Goal: Task Accomplishment & Management: Complete application form

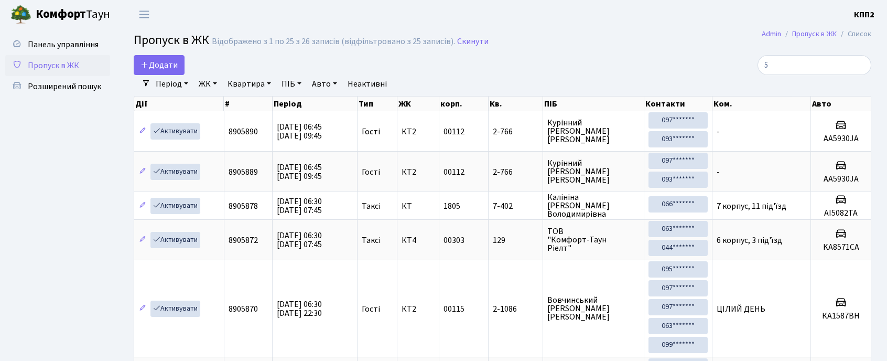
select select "25"
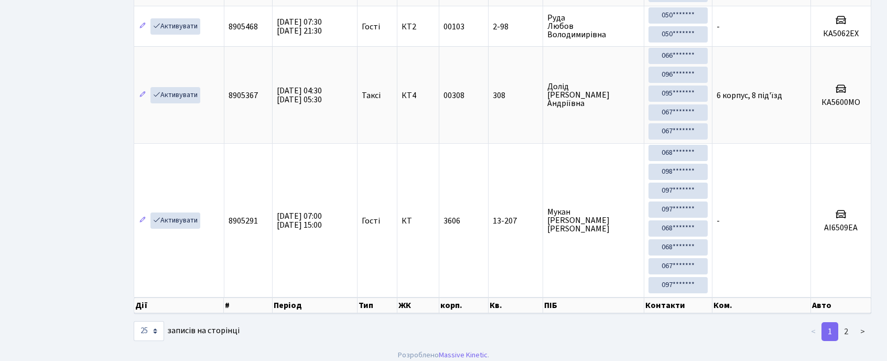
scroll to position [1224, 0]
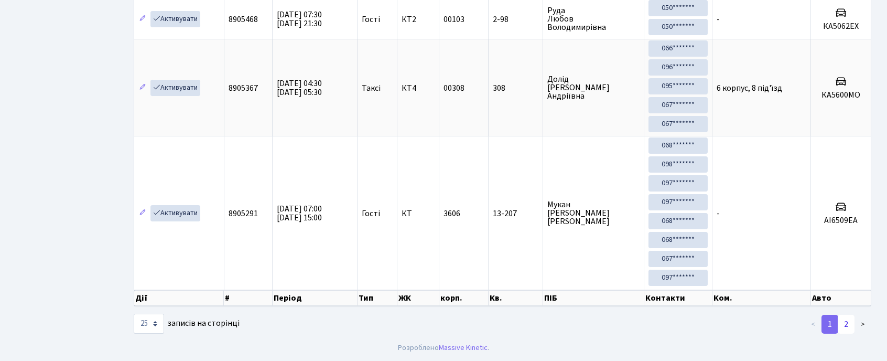
type input "5"
click at [852, 323] on link "2" at bounding box center [846, 324] width 17 height 19
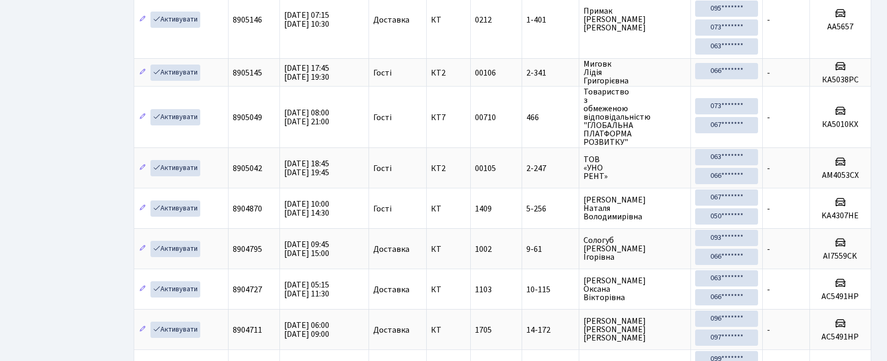
scroll to position [0, 0]
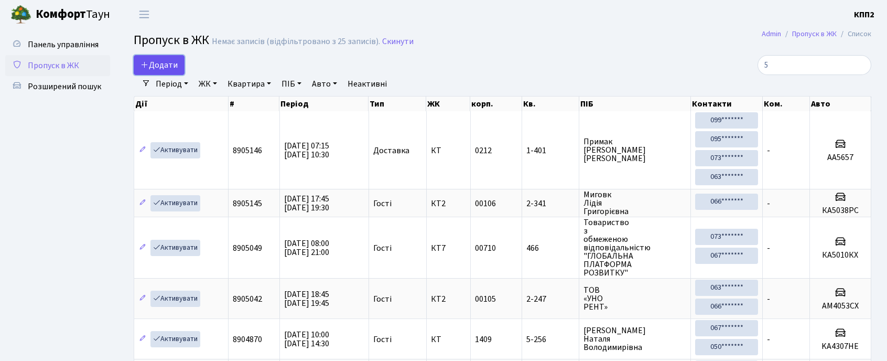
click at [173, 73] on link "Додати" at bounding box center [159, 65] width 51 height 20
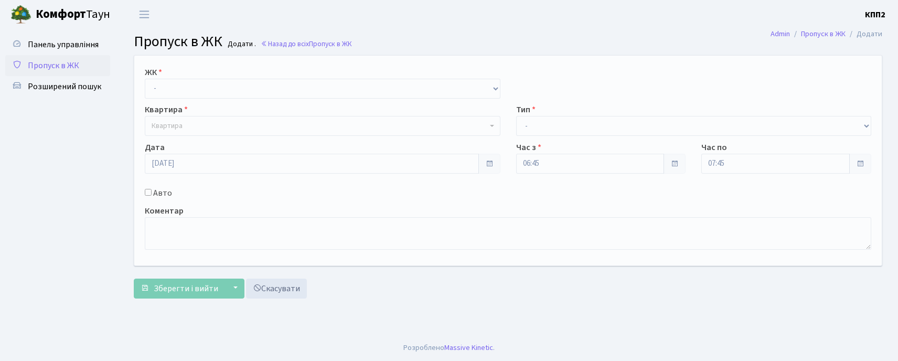
click at [181, 71] on div "ЖК - КТ, вул. Регенераторна, 4 КТ2, просп. Соборності, 17 КТ3, вул. Березнева, …" at bounding box center [322, 82] width 371 height 33
click at [183, 80] on select "- КТ, вул. Регенераторна, 4 КТ2, просп. Соборності, 17 КТ3, вул. Березнева, 16 …" at bounding box center [323, 89] width 356 height 20
click at [45, 56] on link "Пропуск в ЖК" at bounding box center [57, 65] width 105 height 21
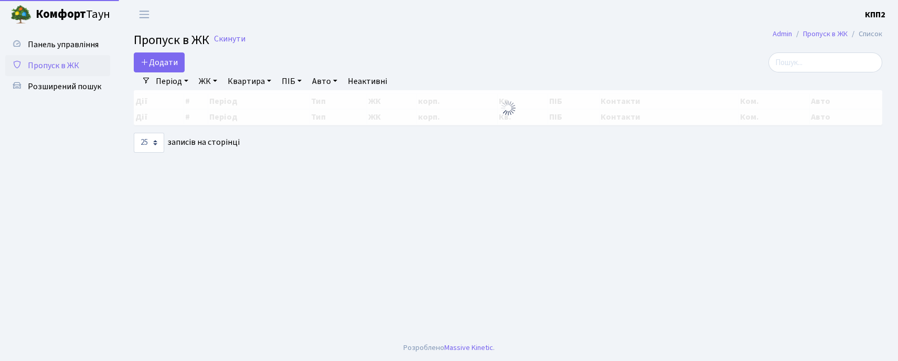
select select "25"
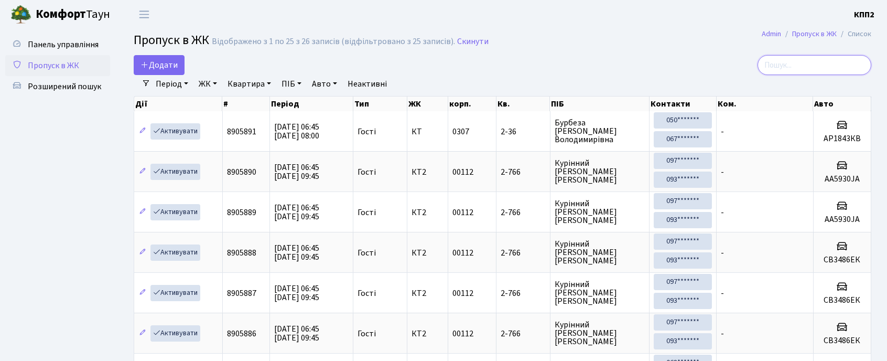
click at [836, 70] on input "search" at bounding box center [815, 65] width 114 height 20
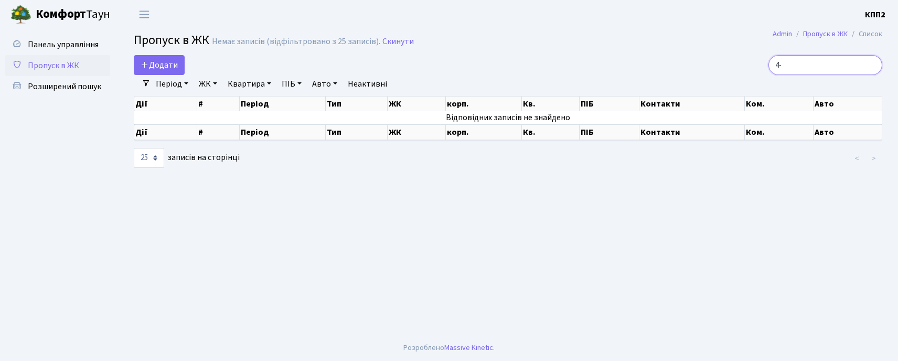
type input "4"
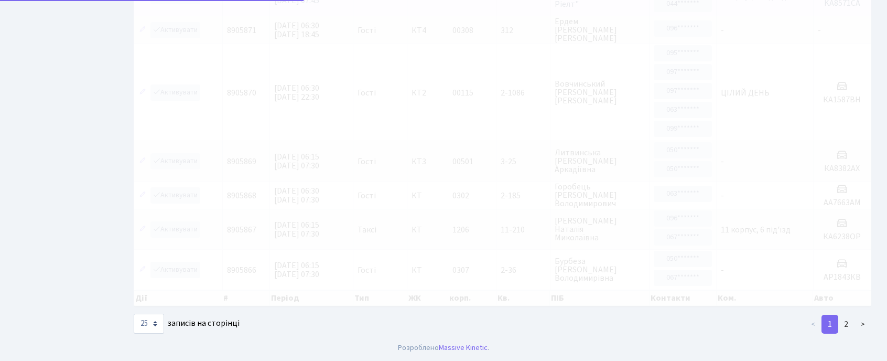
scroll to position [930, 0]
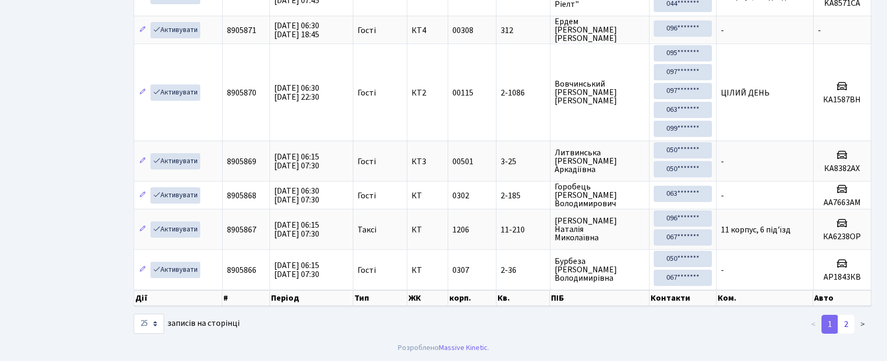
click at [853, 329] on link "2" at bounding box center [846, 324] width 17 height 19
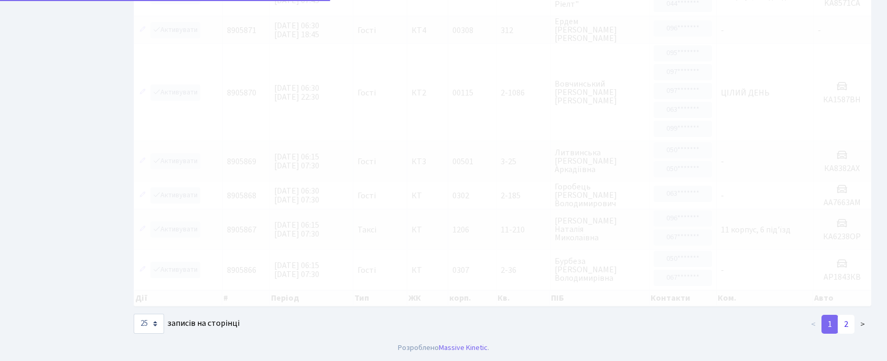
click at [854, 328] on link "2" at bounding box center [846, 324] width 17 height 19
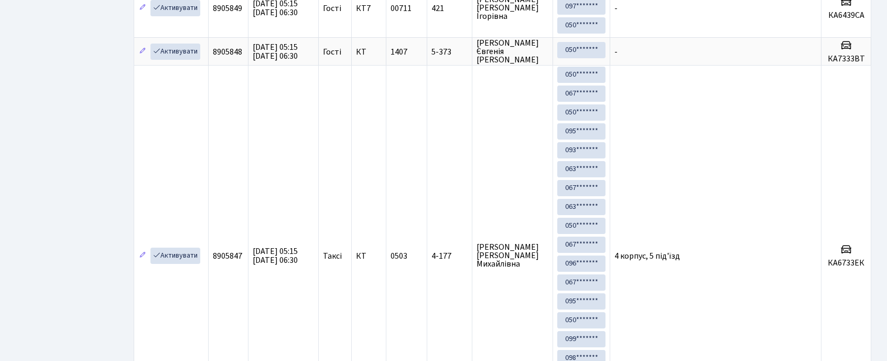
scroll to position [1422, 0]
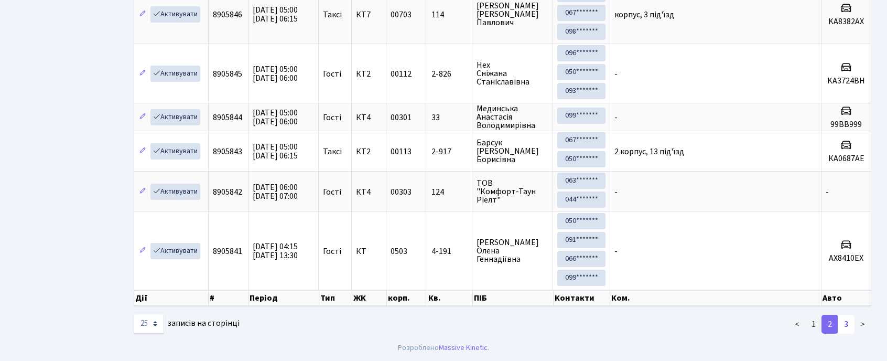
click at [844, 323] on link "3" at bounding box center [846, 324] width 17 height 19
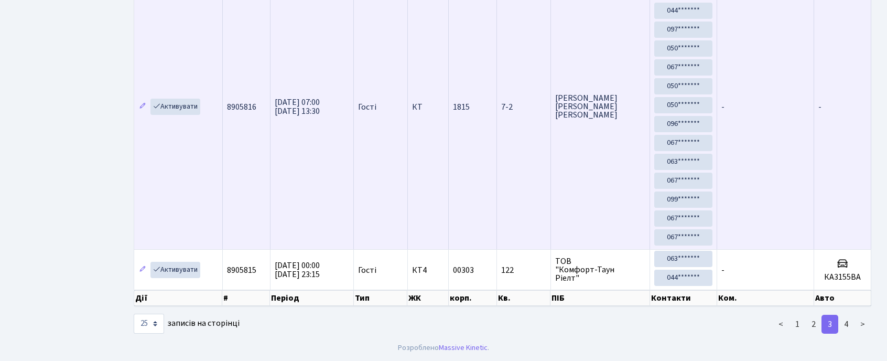
scroll to position [1512, 0]
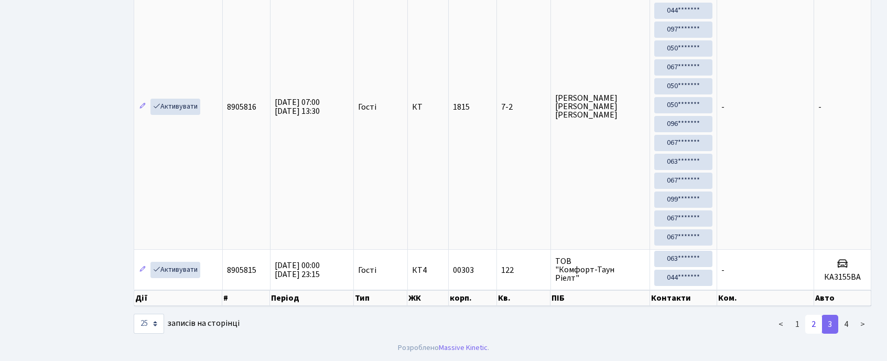
click at [820, 323] on link "2" at bounding box center [813, 324] width 17 height 19
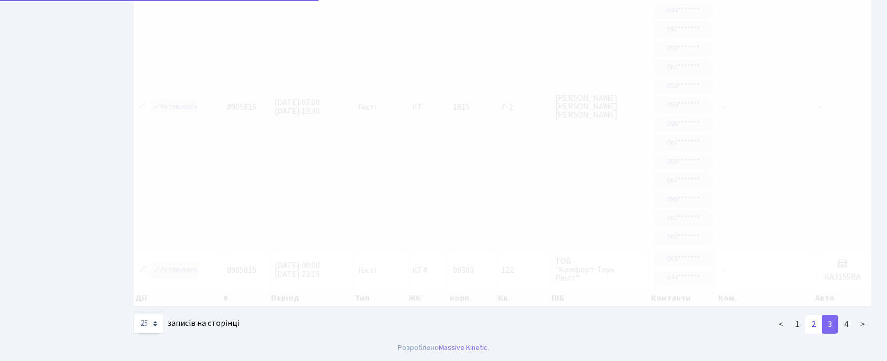
click at [820, 323] on link "2" at bounding box center [813, 324] width 17 height 19
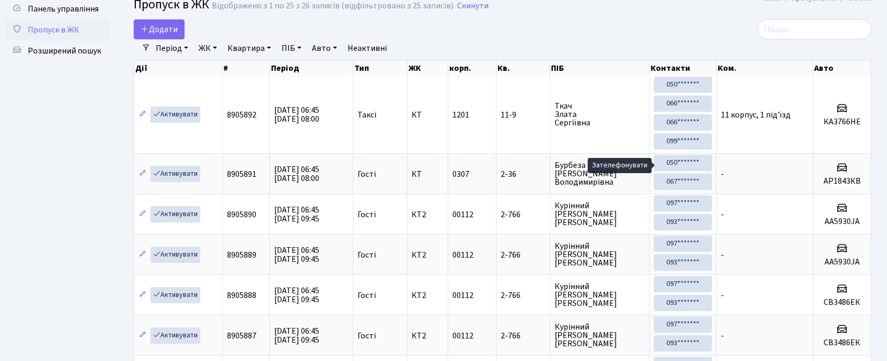
scroll to position [0, 0]
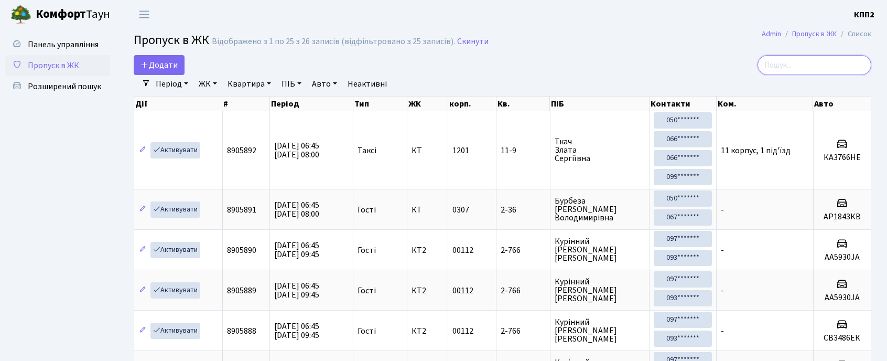
click at [783, 63] on input "search" at bounding box center [815, 65] width 114 height 20
click at [719, 67] on div at bounding box center [753, 65] width 235 height 20
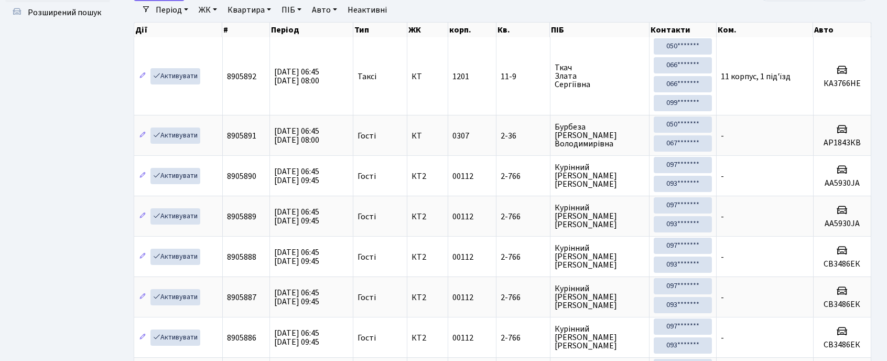
scroll to position [59, 0]
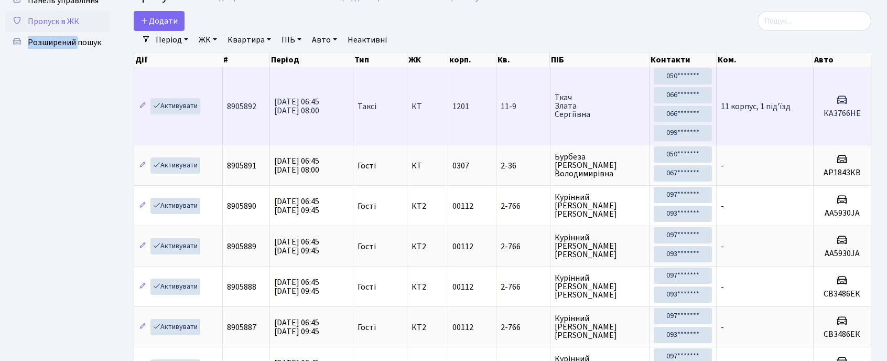
scroll to position [0, 0]
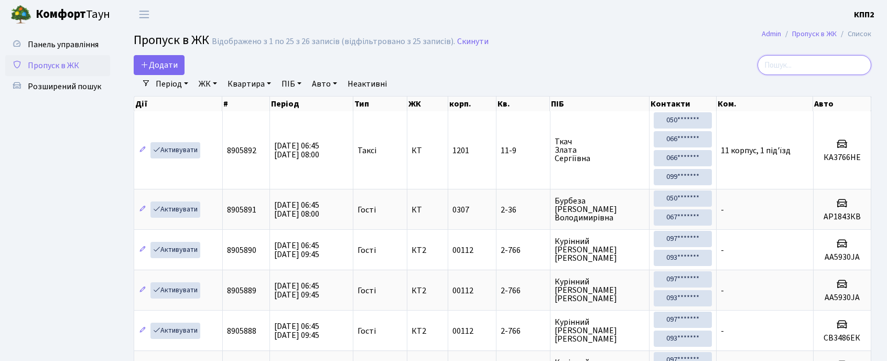
click at [783, 63] on input "search" at bounding box center [815, 65] width 114 height 20
type input "5"
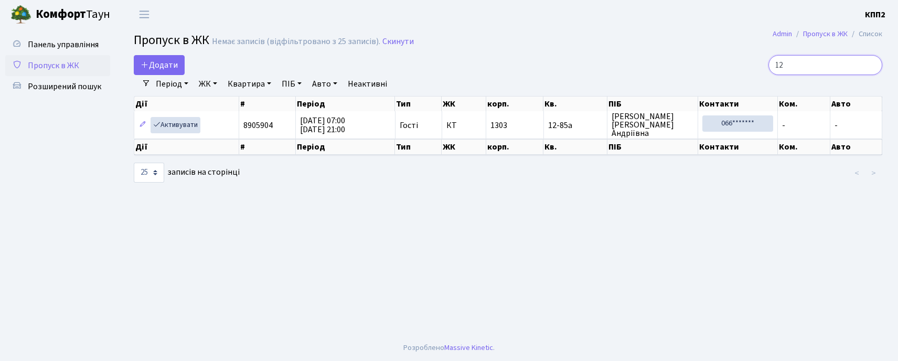
type input "1"
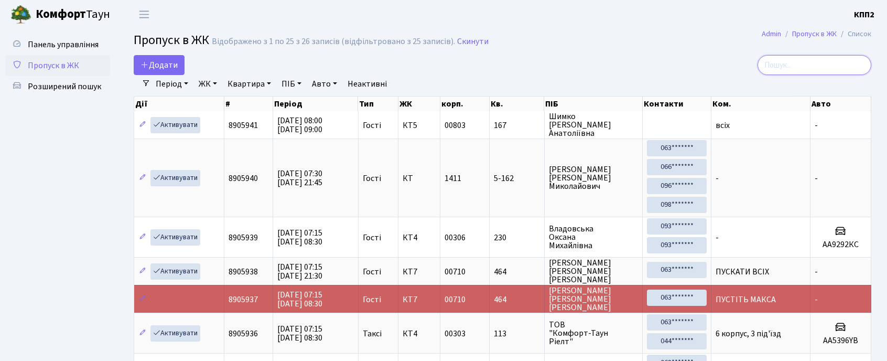
click at [821, 67] on input "search" at bounding box center [815, 65] width 114 height 20
type input "8905468"
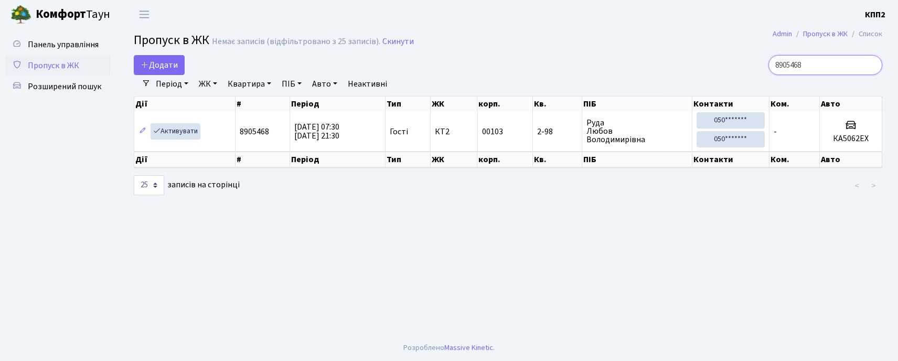
click at [871, 64] on input "8905468" at bounding box center [825, 65] width 114 height 20
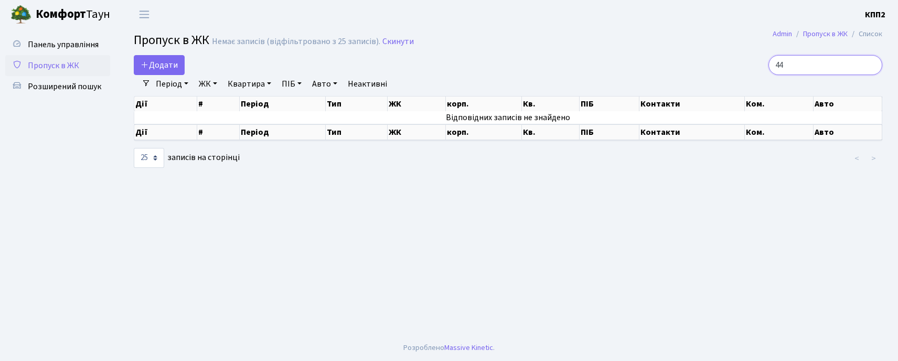
type input "4"
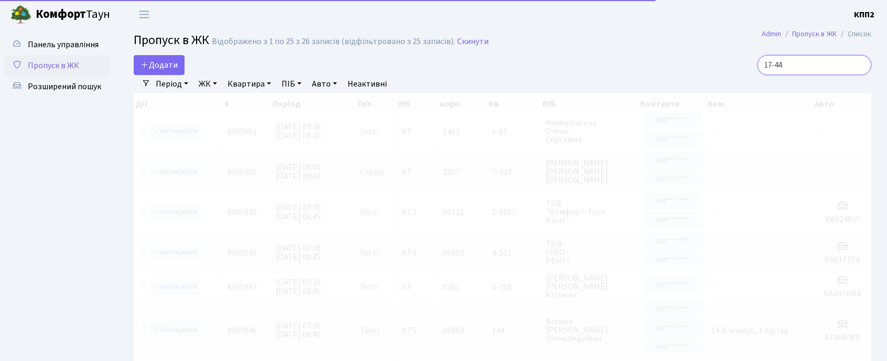
type input "17-445"
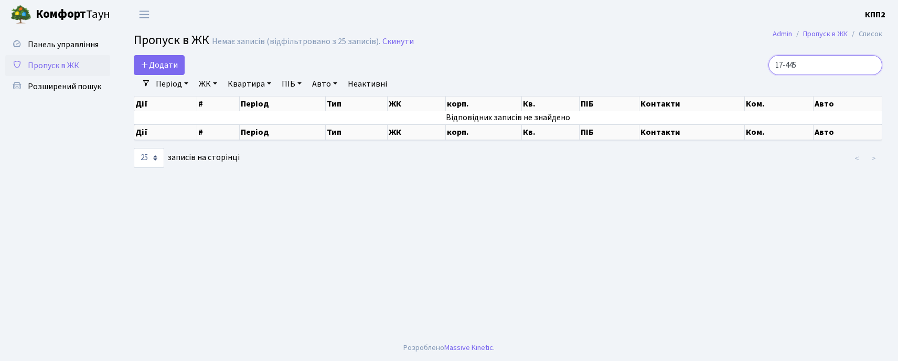
click at [871, 66] on input "17-445" at bounding box center [825, 65] width 114 height 20
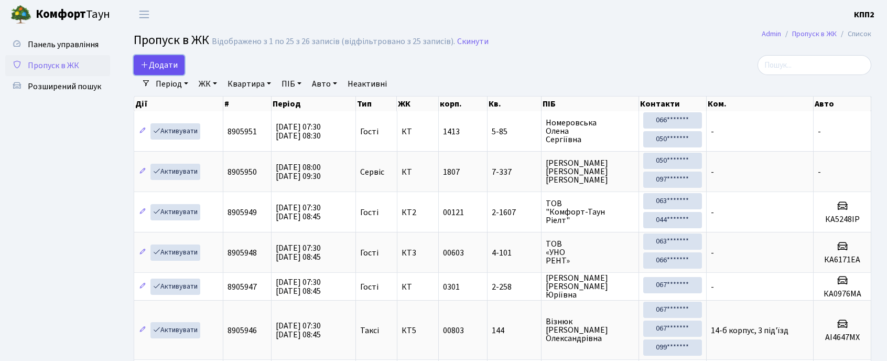
click at [167, 59] on link "Додати" at bounding box center [159, 65] width 51 height 20
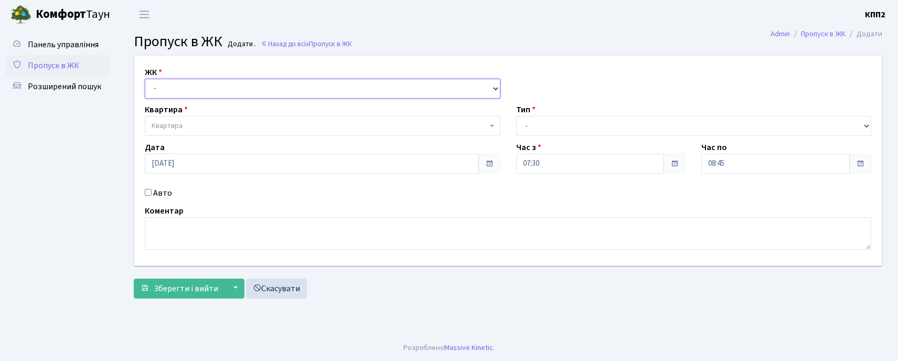
drag, startPoint x: 0, startPoint y: 0, endPoint x: 191, endPoint y: 92, distance: 212.5
click at [191, 92] on select "- КТ, вул. Регенераторна, 4 КТ2, просп. Соборності, 17 КТ3, вул. Березнева, 16 …" at bounding box center [323, 89] width 356 height 20
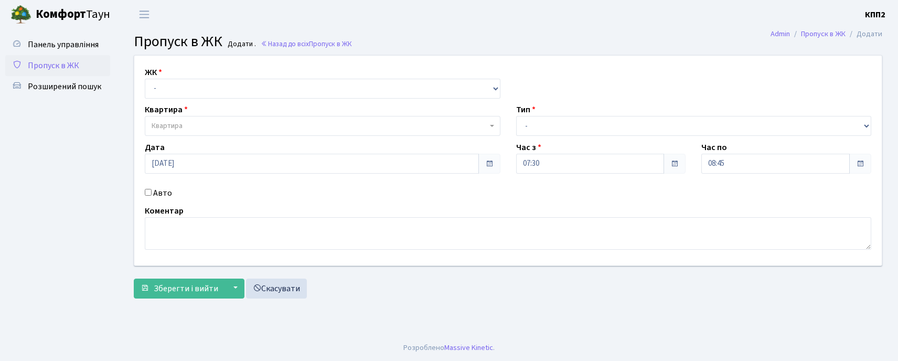
click at [81, 105] on ul "Панель управління Пропуск в ЖК Розширений пошук" at bounding box center [57, 181] width 105 height 295
click at [76, 36] on link "Панель управління" at bounding box center [57, 44] width 105 height 21
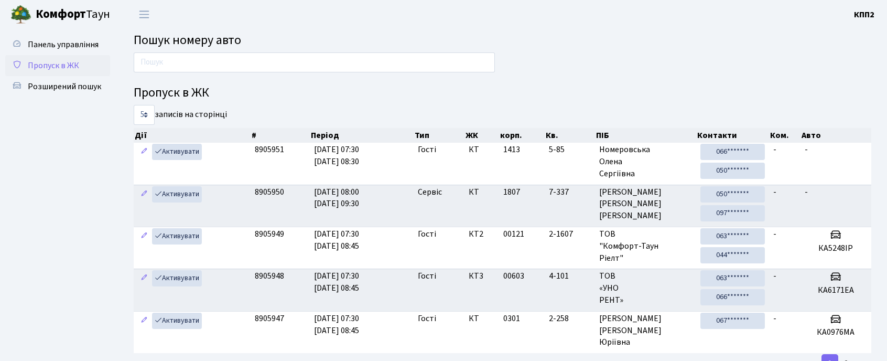
click at [91, 61] on link "Пропуск в ЖК" at bounding box center [57, 65] width 105 height 21
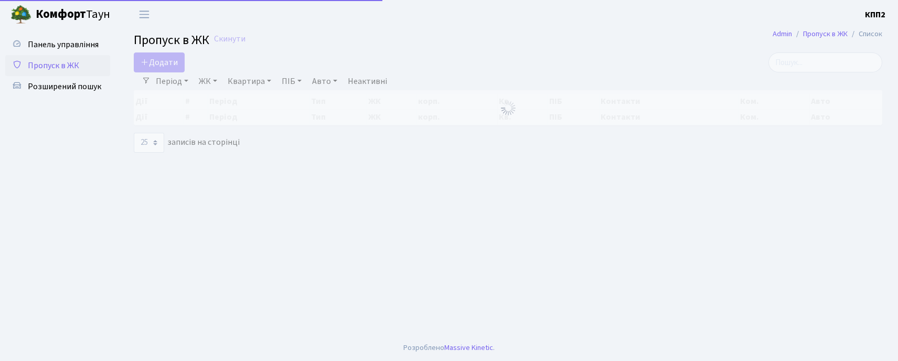
select select "25"
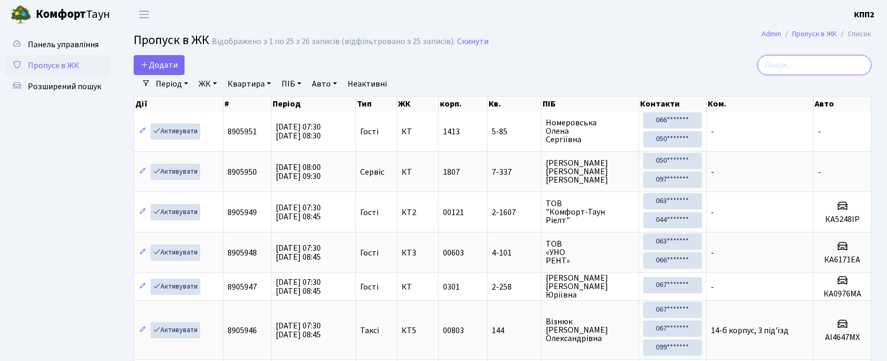
click at [827, 60] on input "search" at bounding box center [815, 65] width 114 height 20
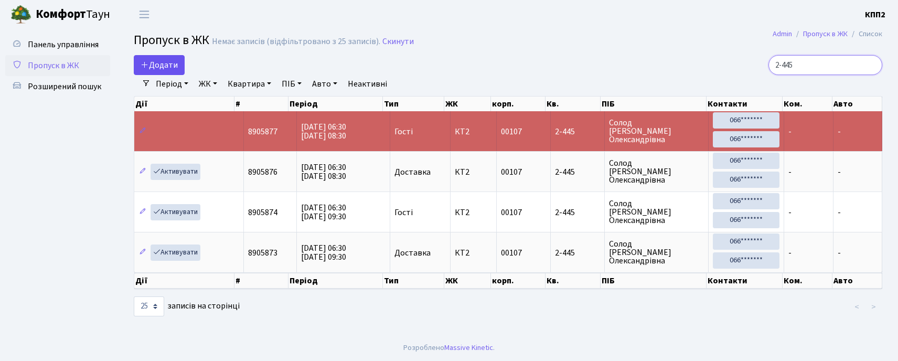
type input "2-445"
click at [167, 62] on span "Додати" at bounding box center [159, 65] width 37 height 12
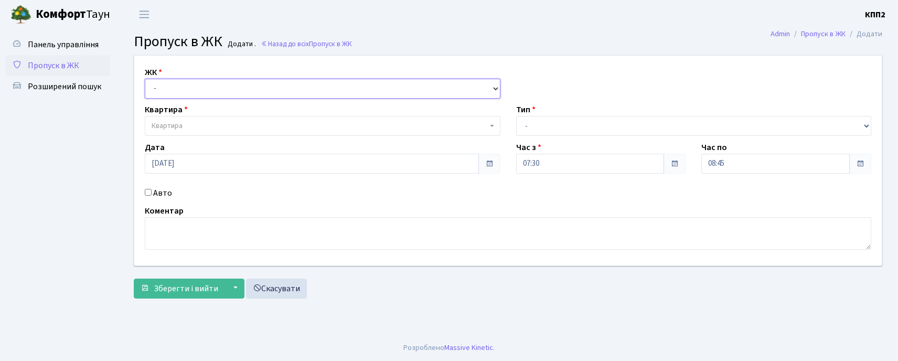
click at [194, 80] on select "- КТ, вул. Регенераторна, 4 КТ2, просп. Соборності, 17 КТ3, вул. Березнева, 16 …" at bounding box center [323, 89] width 356 height 20
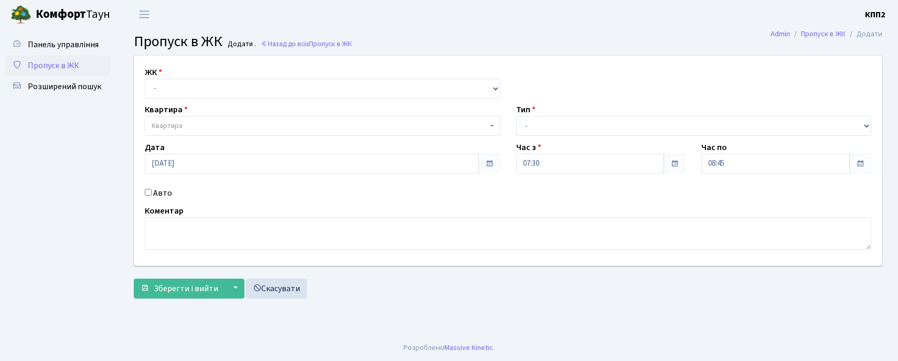
click at [63, 61] on span "Пропуск в ЖК" at bounding box center [53, 66] width 51 height 12
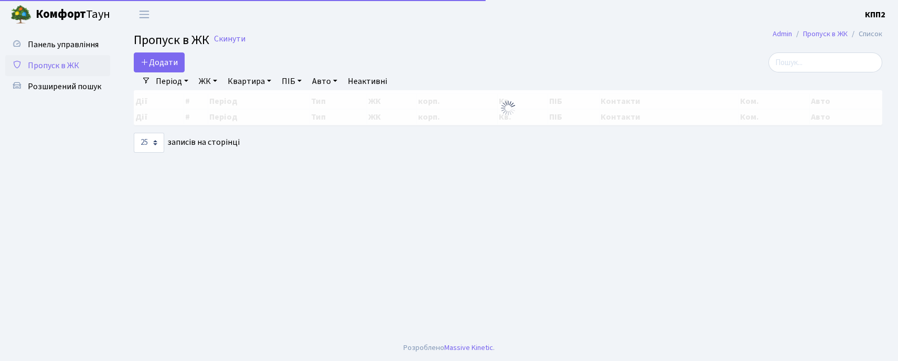
select select "25"
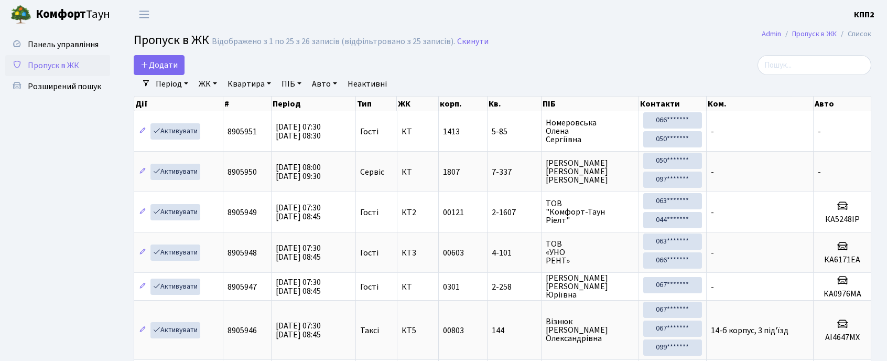
click at [845, 49] on h2 "Пропуск в ЖК Відображено з 1 по 25 з 26 записів (відфільтровано з 25 записів). …" at bounding box center [503, 42] width 738 height 18
drag, startPoint x: 845, startPoint y: 49, endPoint x: 840, endPoint y: 53, distance: 6.8
click at [844, 51] on h2 "Пропуск в ЖК Відображено з 1 по 25 з 26 записів (відфільтровано з 25 записів). …" at bounding box center [503, 42] width 738 height 18
click at [834, 56] on input "search" at bounding box center [815, 65] width 114 height 20
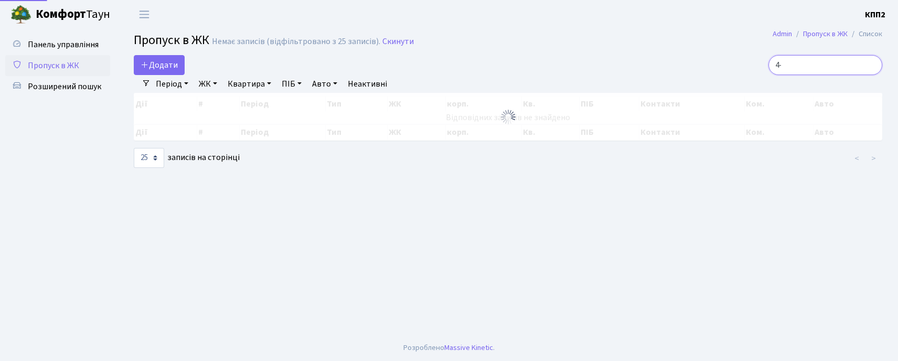
type input "4"
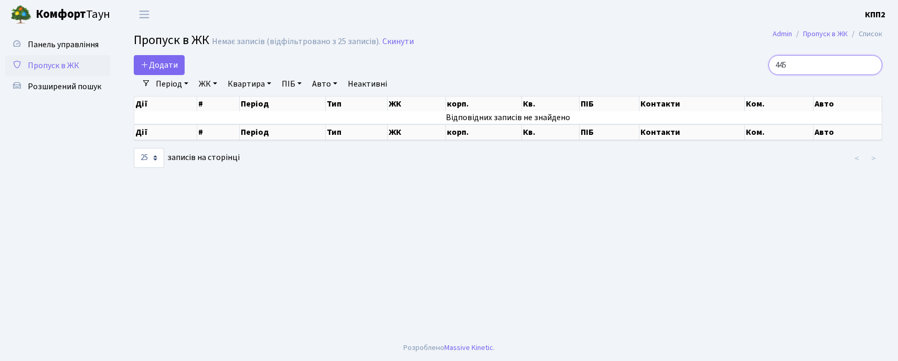
type input "445"
click at [48, 55] on link "Пропуск в ЖК" at bounding box center [57, 65] width 105 height 21
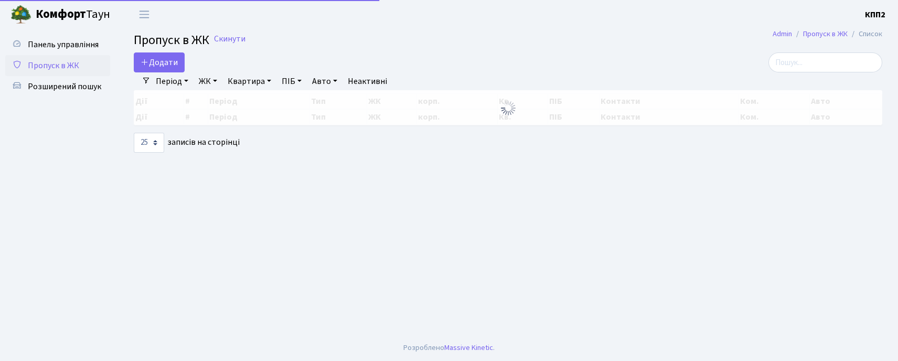
select select "25"
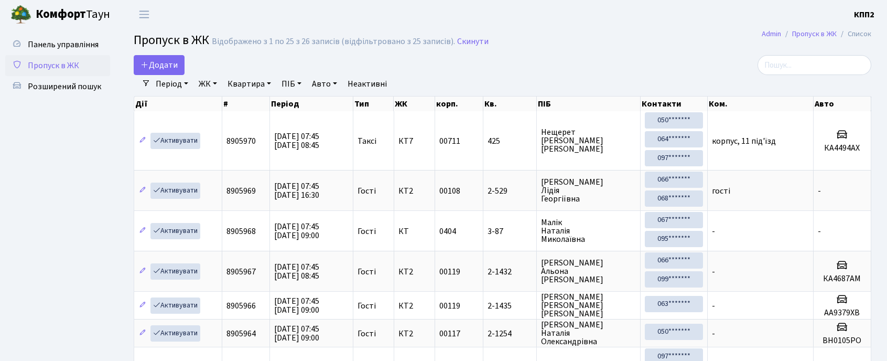
click at [39, 55] on link "Пропуск в ЖК" at bounding box center [57, 65] width 105 height 21
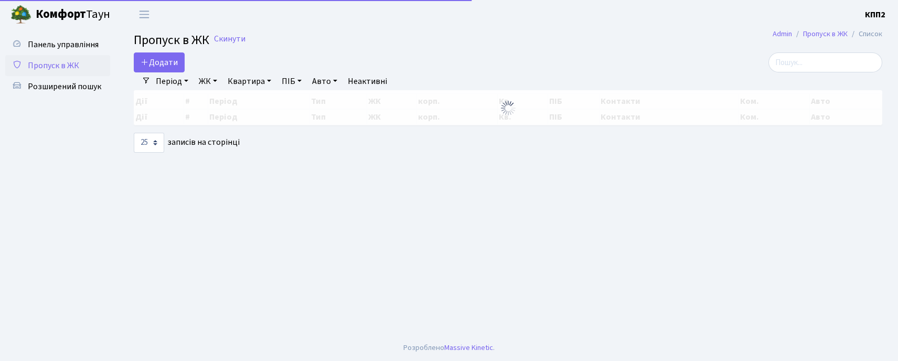
select select "25"
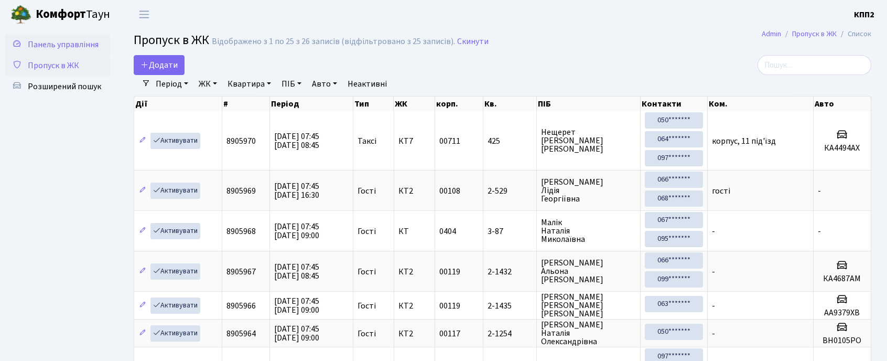
click at [61, 39] on span "Панель управління" at bounding box center [63, 45] width 71 height 12
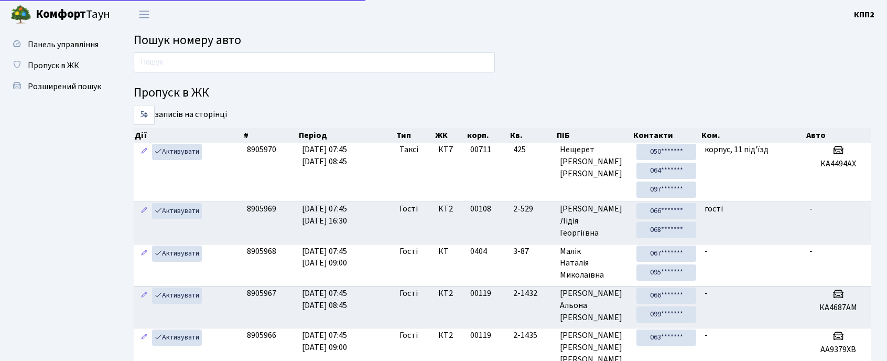
click at [212, 74] on div at bounding box center [314, 64] width 377 height 25
click at [211, 68] on input "text" at bounding box center [314, 62] width 361 height 20
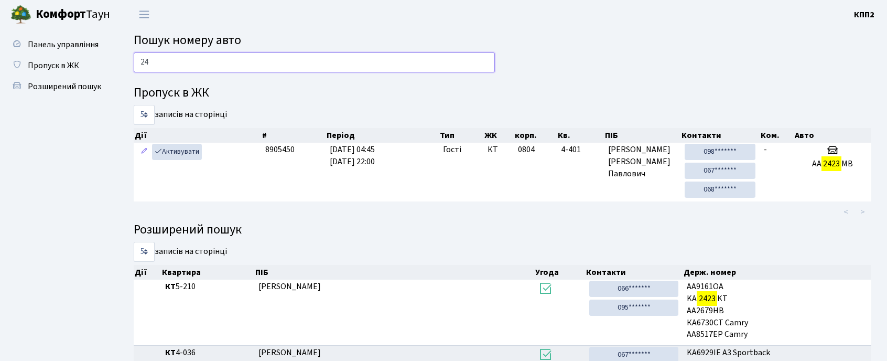
type input "2"
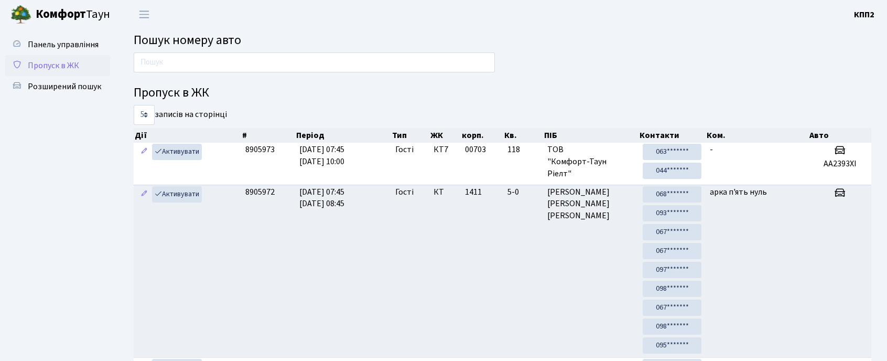
click at [45, 63] on span "Пропуск в ЖК" at bounding box center [53, 66] width 51 height 12
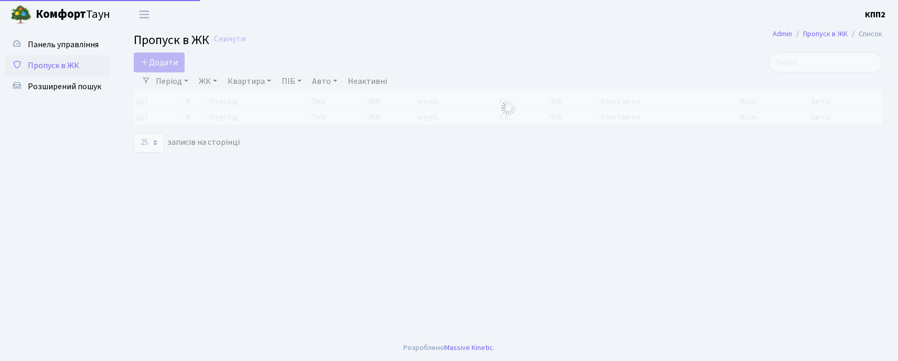
select select "25"
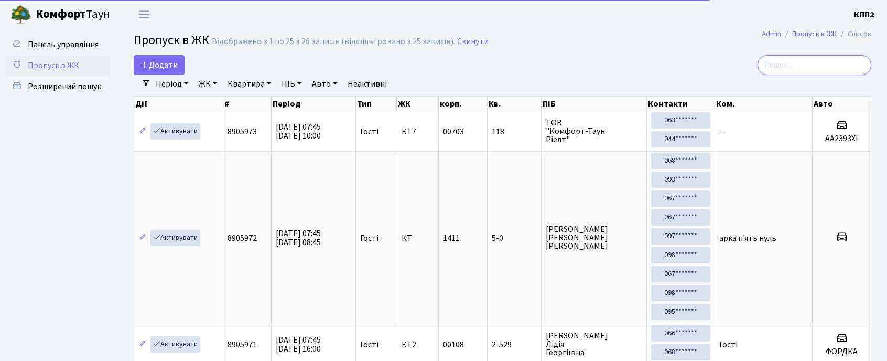
click at [831, 55] on input "search" at bounding box center [815, 65] width 114 height 20
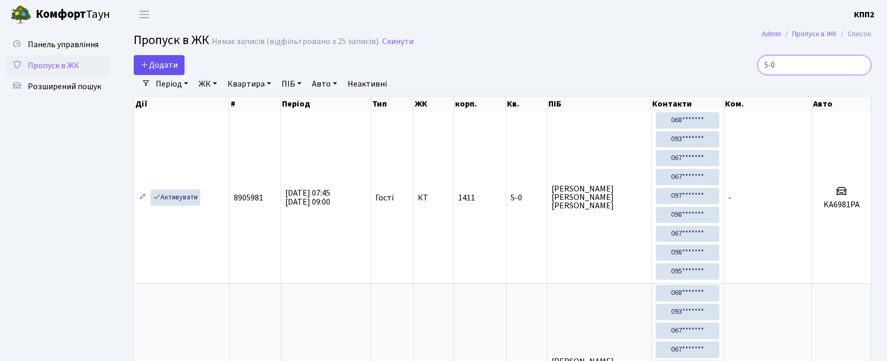
type input "5-0"
click at [152, 61] on span "Додати" at bounding box center [159, 65] width 37 height 12
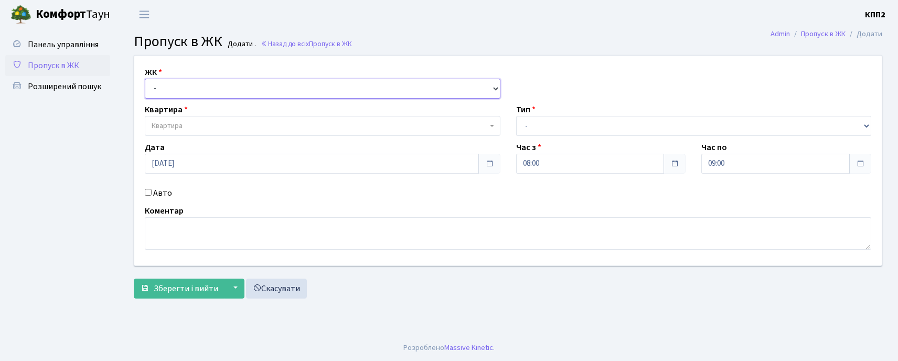
click at [175, 96] on select "- КТ, вул. Регенераторна, 4 КТ2, просп. Соборності, 17 КТ3, вул. Березнева, 16 …" at bounding box center [323, 89] width 356 height 20
select select "271"
click at [145, 79] on select "- КТ, вул. Регенераторна, 4 КТ2, просп. Соборності, 17 КТ3, вул. Березнева, 16 …" at bounding box center [323, 89] width 356 height 20
select select
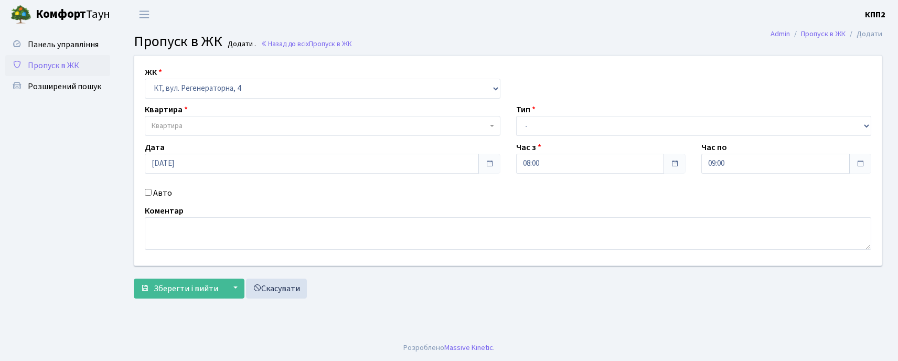
click at [182, 125] on span "Квартира" at bounding box center [167, 126] width 31 height 10
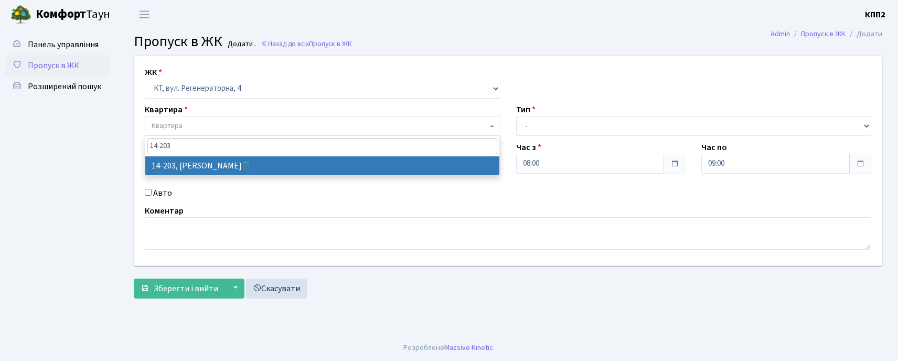
type input "14-203"
select select "7580"
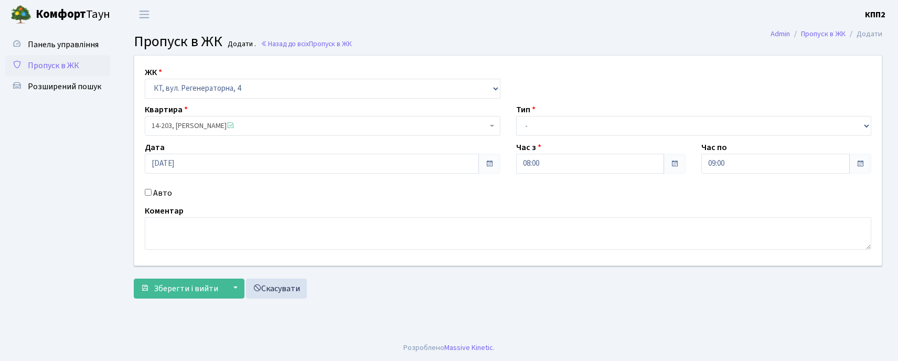
drag, startPoint x: 217, startPoint y: 167, endPoint x: 449, endPoint y: 141, distance: 233.8
click at [441, 141] on div "Дата 22.08.2025" at bounding box center [322, 157] width 371 height 33
click at [535, 133] on select "- Доставка Таксі Гості Сервіс" at bounding box center [694, 126] width 356 height 20
select select "3"
click at [516, 116] on select "- Доставка Таксі Гості Сервіс" at bounding box center [694, 126] width 356 height 20
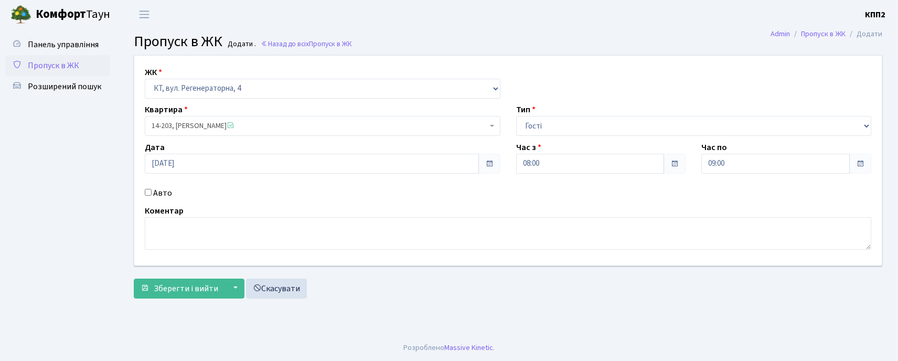
click at [147, 191] on input "Авто" at bounding box center [148, 192] width 7 height 7
checkbox input "true"
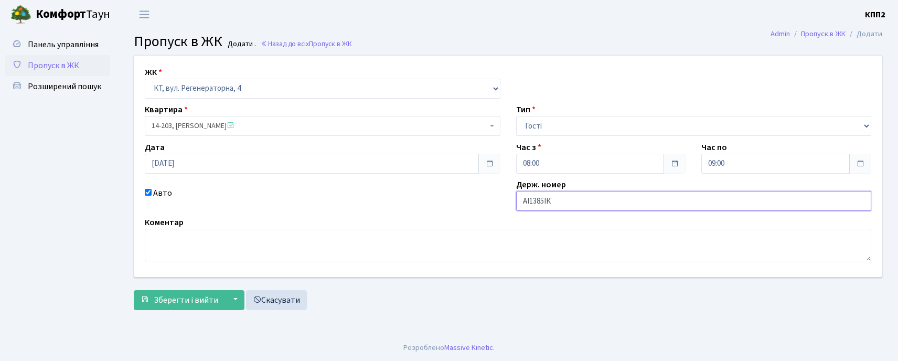
type input "АІ1385ІК"
drag, startPoint x: 605, startPoint y: 145, endPoint x: 596, endPoint y: 133, distance: 15.3
click at [603, 139] on div "ЖК - КТ, вул. Регенераторна, 4 КТ2, просп. Соборності, 17 КТ3, вул. Березнева, …" at bounding box center [507, 166] width 763 height 221
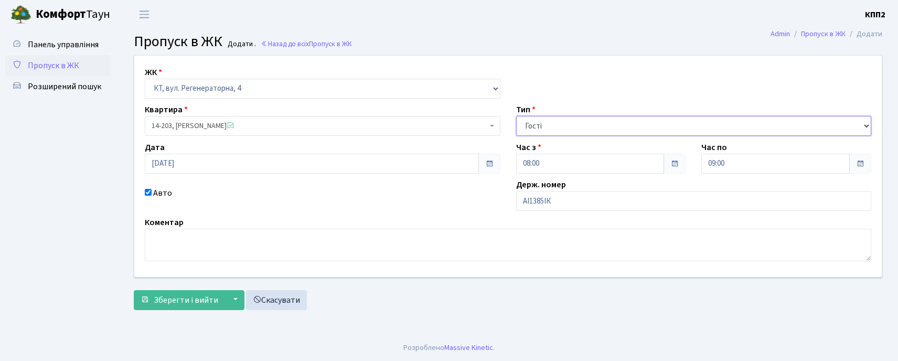
drag, startPoint x: 592, startPoint y: 133, endPoint x: 581, endPoint y: 133, distance: 10.5
click at [586, 133] on select "- Доставка Таксі Гості Сервіс" at bounding box center [694, 126] width 356 height 20
select select "2"
click at [516, 116] on select "- Доставка Таксі Гості Сервіс" at bounding box center [694, 126] width 356 height 20
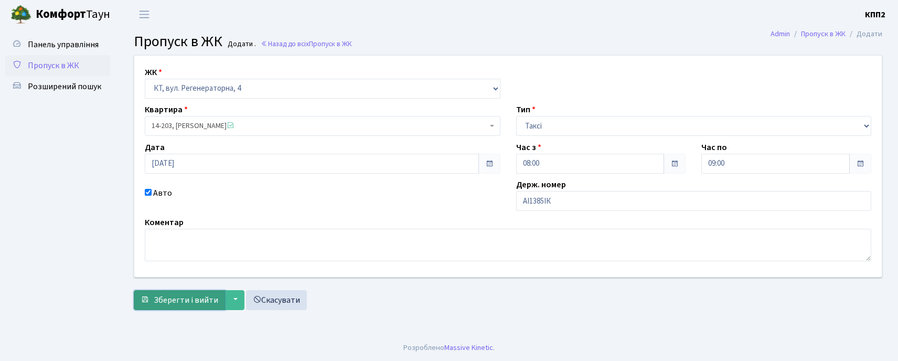
drag, startPoint x: 164, startPoint y: 292, endPoint x: 162, endPoint y: 299, distance: 7.6
click at [163, 298] on button "Зберегти і вийти" at bounding box center [179, 300] width 91 height 20
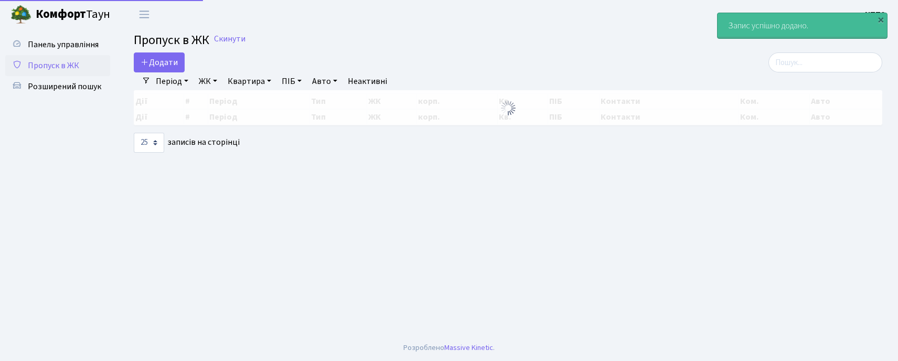
select select "25"
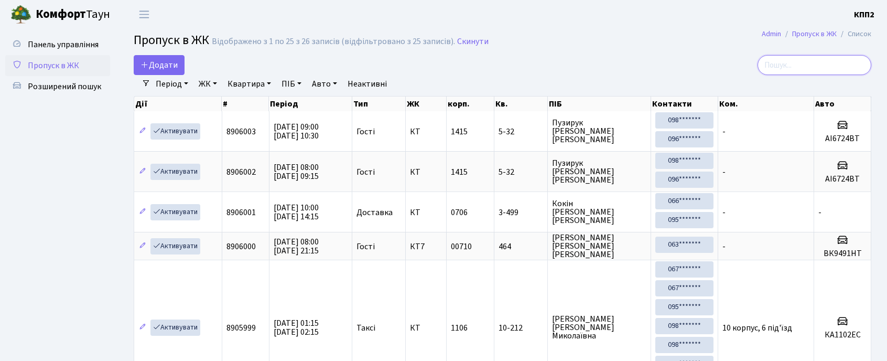
click at [800, 68] on input "search" at bounding box center [815, 65] width 114 height 20
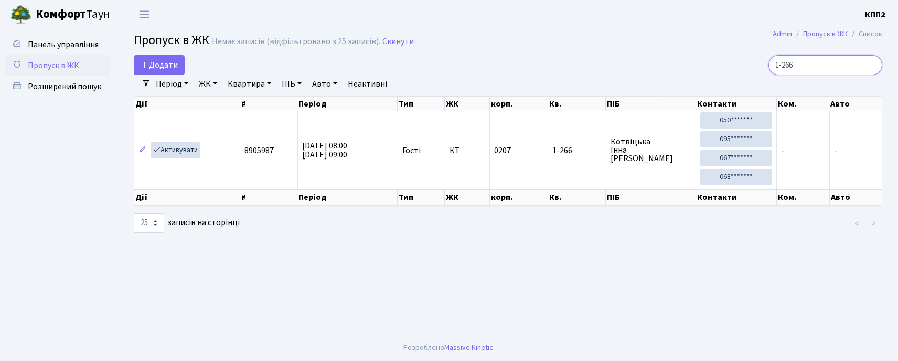
click at [847, 63] on input "1-266" at bounding box center [825, 65] width 114 height 20
type input "5-122"
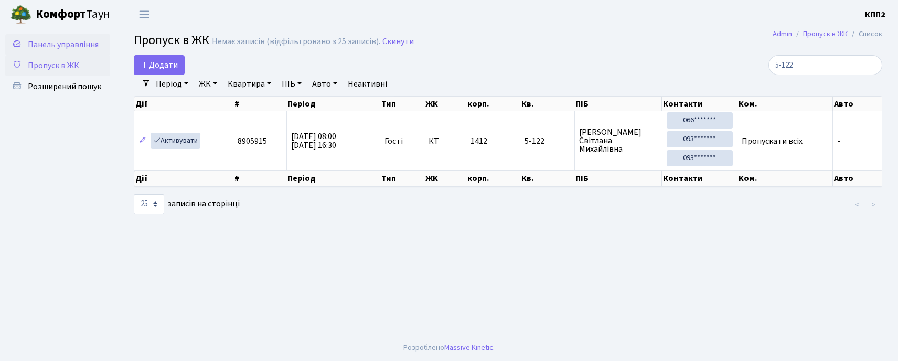
click at [70, 41] on span "Панель управління" at bounding box center [63, 45] width 71 height 12
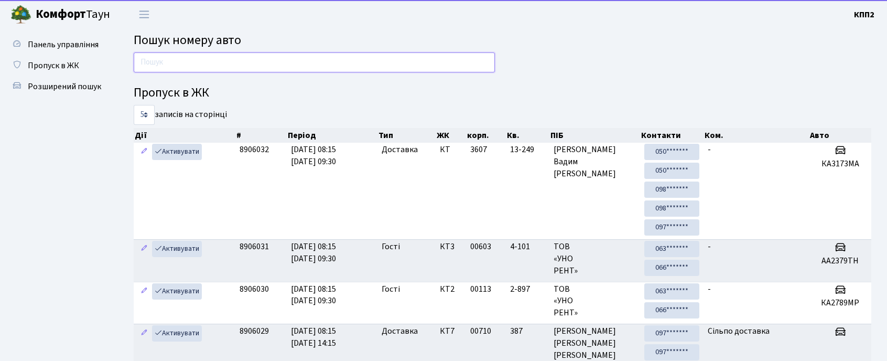
click at [214, 66] on input "text" at bounding box center [314, 62] width 361 height 20
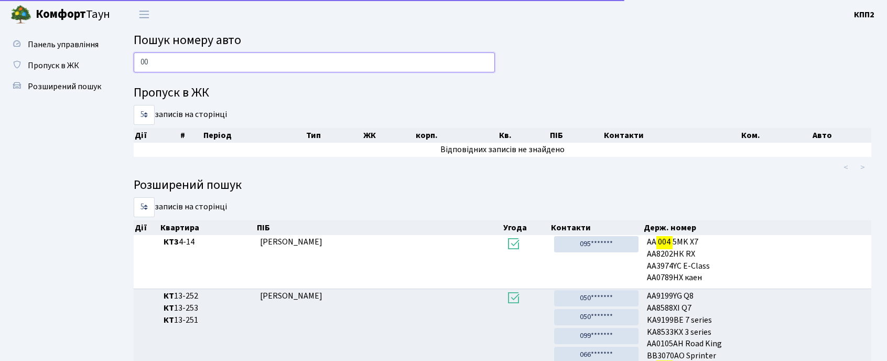
type input "0"
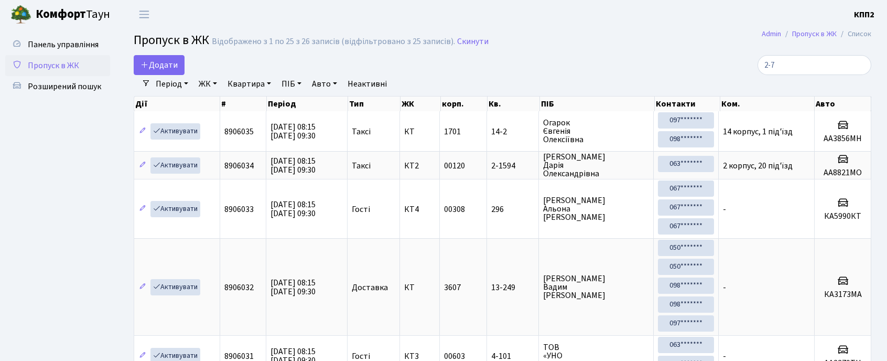
select select "25"
type input "2-766"
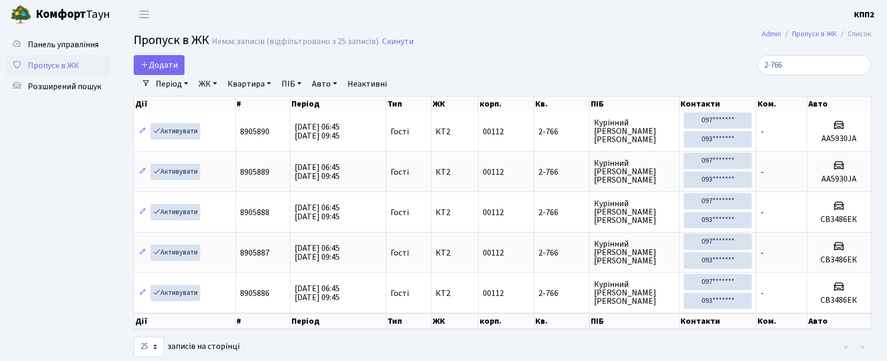
click at [546, 91] on div "Період 21.08.2025 - 21.08.2025 ЖК - КТ, вул. Регенераторна, 4 КТ2, просп. Собор…" at bounding box center [507, 84] width 713 height 18
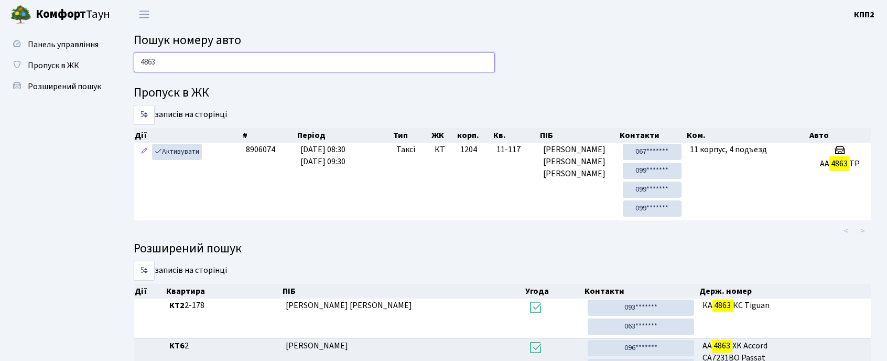
click at [170, 65] on input "4863" at bounding box center [314, 62] width 361 height 20
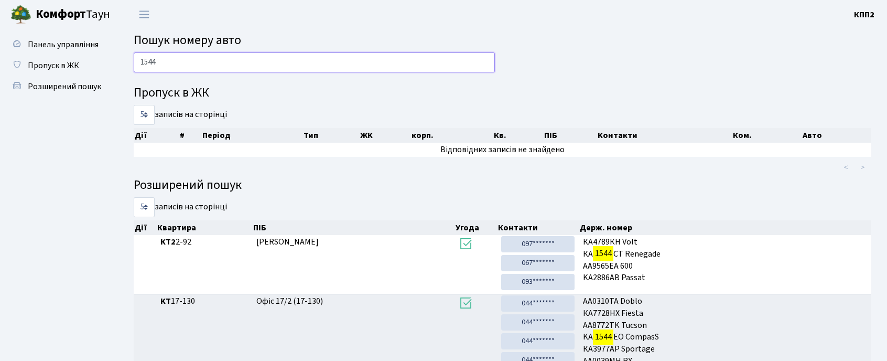
click at [189, 61] on input "1544" at bounding box center [314, 62] width 361 height 20
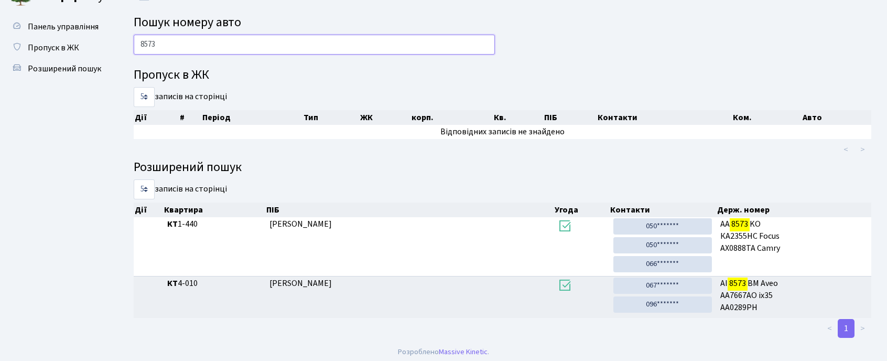
scroll to position [23, 0]
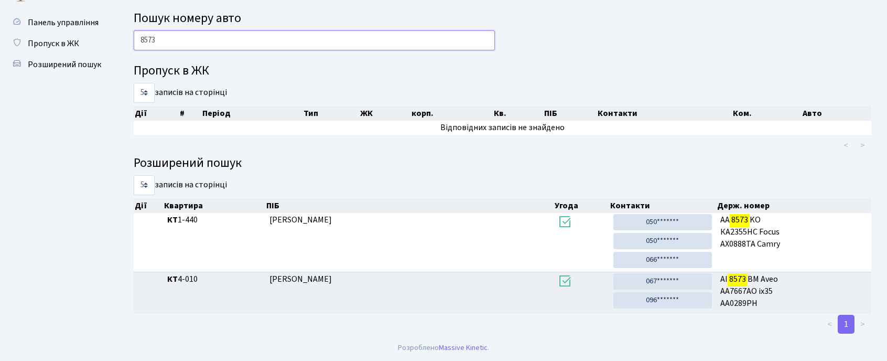
click at [162, 45] on input "8573" at bounding box center [314, 40] width 361 height 20
click at [163, 45] on input "8573" at bounding box center [314, 40] width 361 height 20
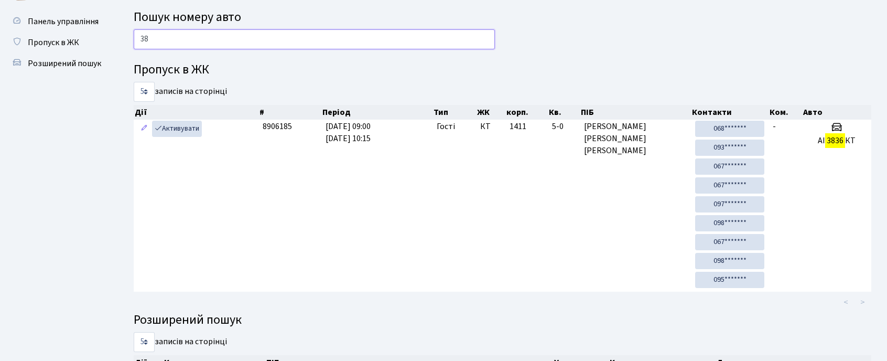
type input "3"
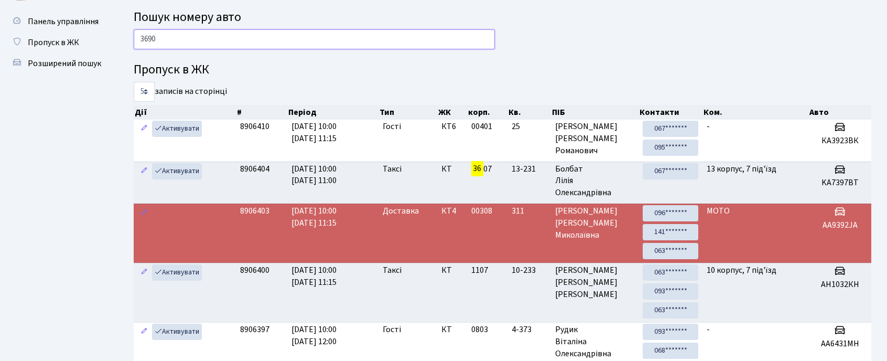
type input "3690"
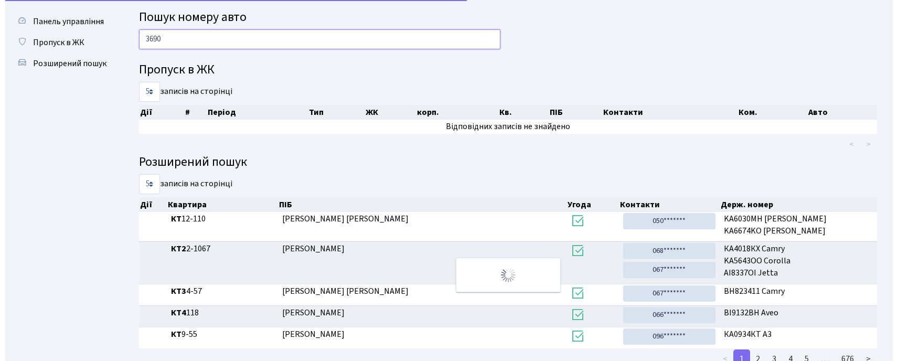
scroll to position [0, 0]
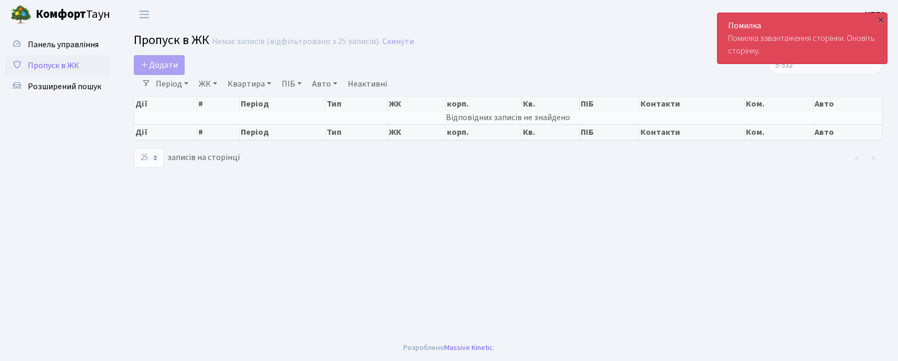
select select "25"
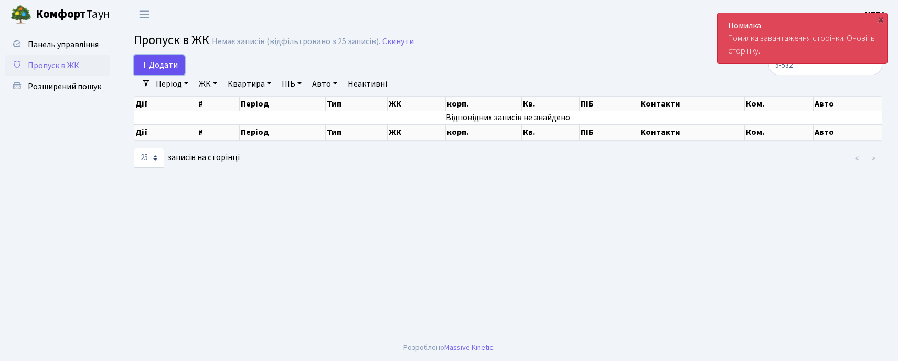
click at [159, 66] on span "Додати" at bounding box center [159, 65] width 37 height 12
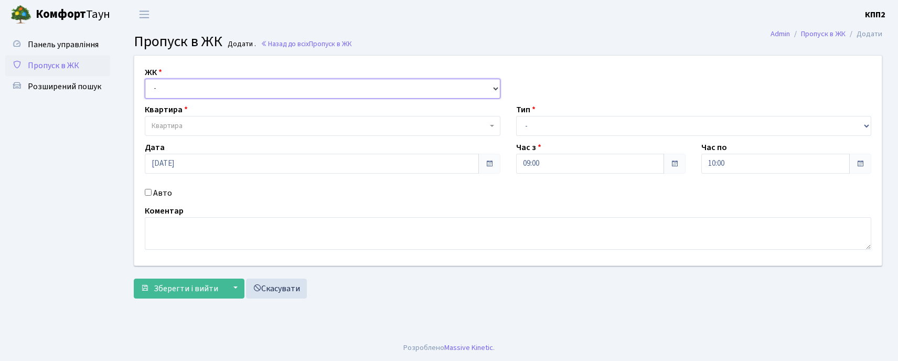
click at [159, 88] on select "- КТ, вул. Регенераторна, 4 КТ2, просп. Соборності, 17 КТ3, вул. Березнева, 16 …" at bounding box center [323, 89] width 356 height 20
select select "302"
click at [145, 79] on select "- КТ, вул. Регенераторна, 4 КТ2, просп. Соборності, 17 КТ3, вул. Березнева, 16 …" at bounding box center [323, 89] width 356 height 20
select select
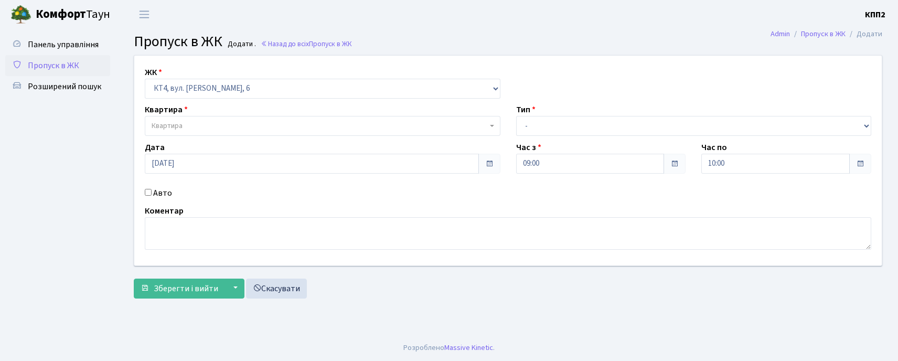
click at [182, 128] on span "Квартира" at bounding box center [167, 126] width 31 height 10
type input "241"
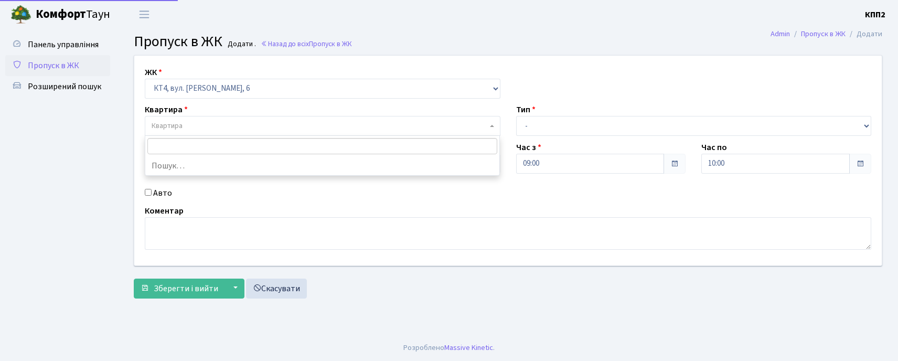
select select "16958"
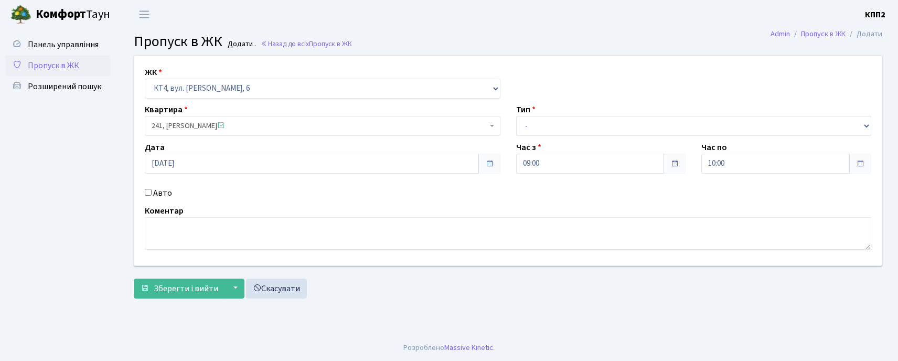
click at [162, 191] on label "Авто" at bounding box center [162, 193] width 19 height 13
click at [152, 191] on input "Авто" at bounding box center [148, 192] width 7 height 7
checkbox input "true"
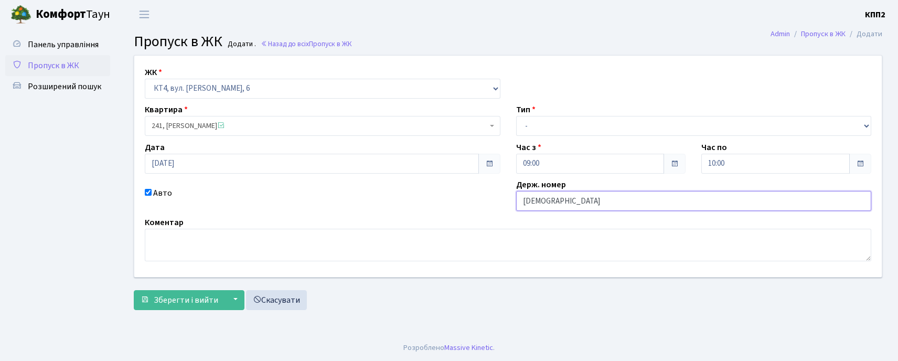
type input "КА4991НТ"
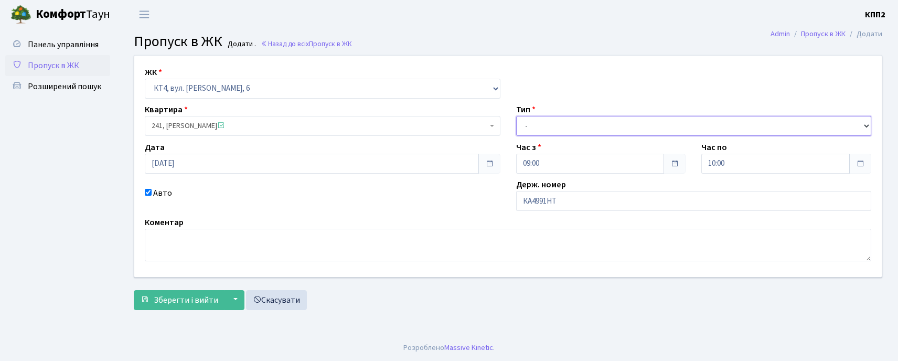
click at [541, 130] on select "- Доставка Таксі Гості Сервіс" at bounding box center [694, 126] width 356 height 20
select select "3"
click at [516, 116] on select "- Доставка Таксі Гості Сервіс" at bounding box center [694, 126] width 356 height 20
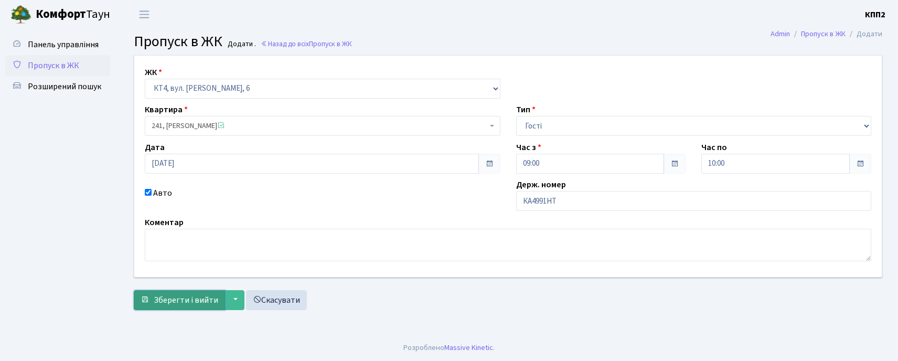
click at [179, 305] on span "Зберегти і вийти" at bounding box center [186, 300] width 65 height 12
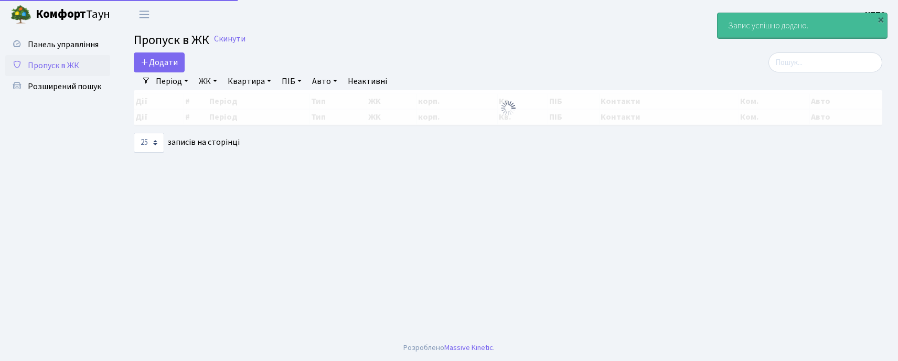
select select "25"
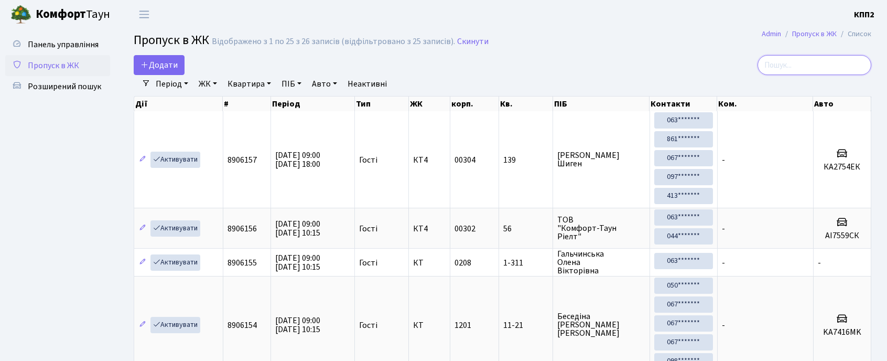
click at [837, 59] on input "search" at bounding box center [815, 65] width 114 height 20
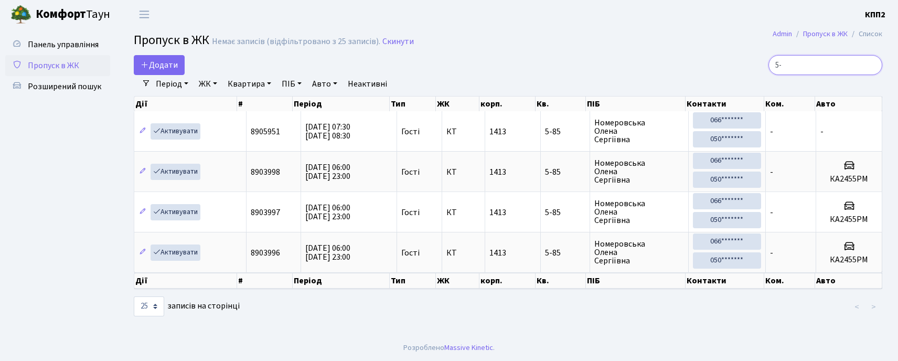
type input "5"
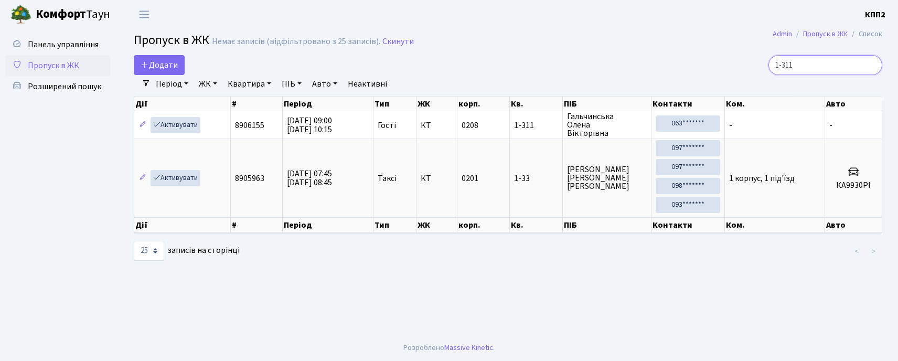
type input "1-311"
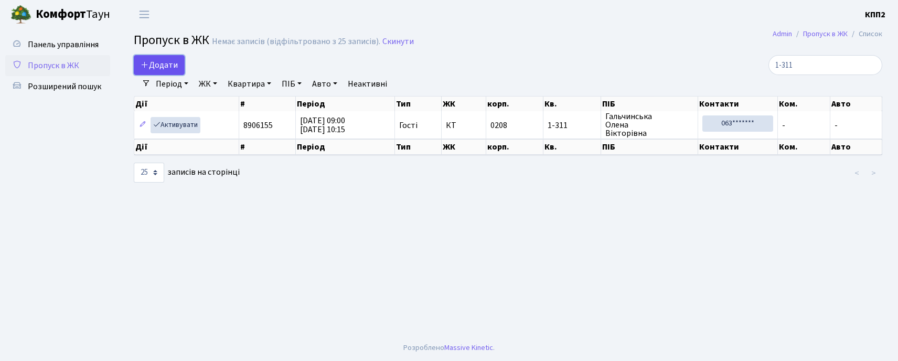
click at [167, 66] on span "Додати" at bounding box center [159, 65] width 37 height 12
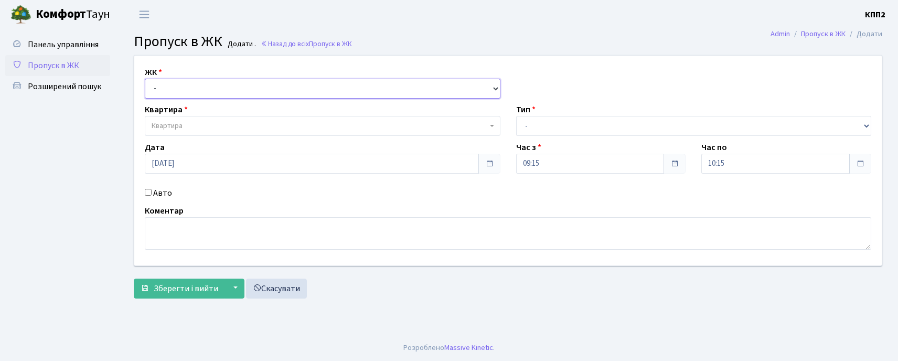
drag, startPoint x: 0, startPoint y: 0, endPoint x: 162, endPoint y: 83, distance: 181.5
click at [162, 83] on select "- КТ, вул. Регенераторна, 4 КТ2, просп. [STREET_ADDRESS] [STREET_ADDRESS] [PERS…" at bounding box center [323, 89] width 356 height 20
select select "271"
click at [145, 79] on select "- КТ, вул. Регенераторна, 4 КТ2, просп. [STREET_ADDRESS] [STREET_ADDRESS] [PERS…" at bounding box center [323, 89] width 356 height 20
select select
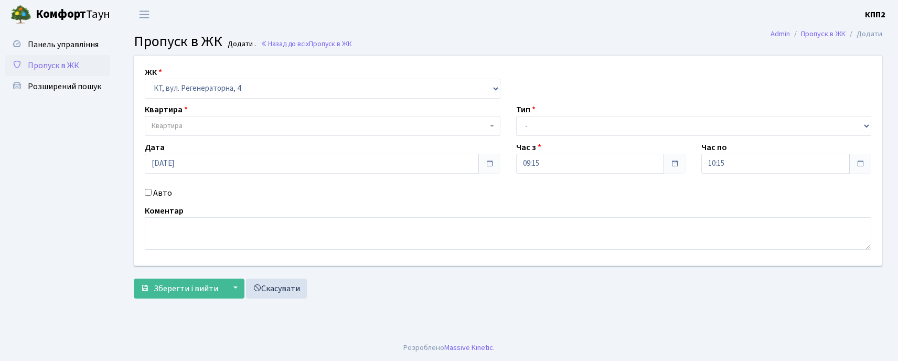
click at [164, 118] on span "Квартира" at bounding box center [323, 126] width 356 height 20
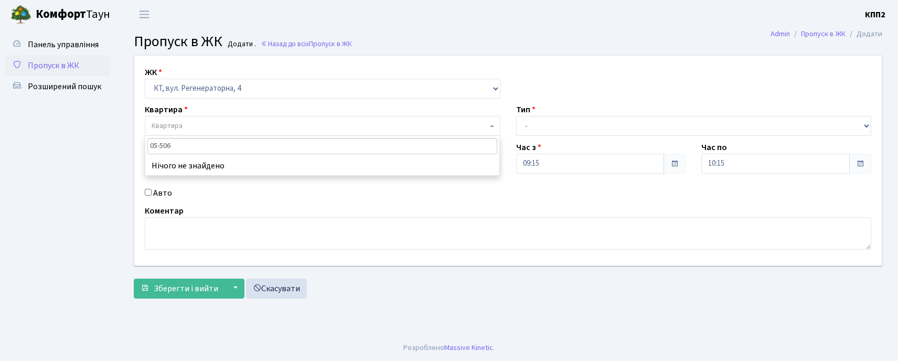
type input "5-506"
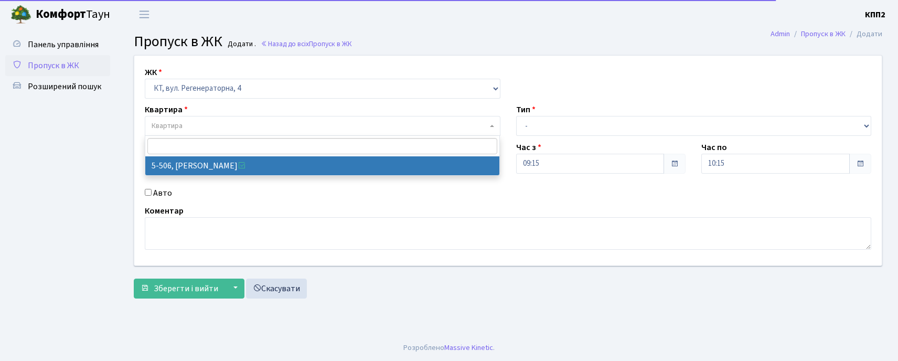
select select "2034"
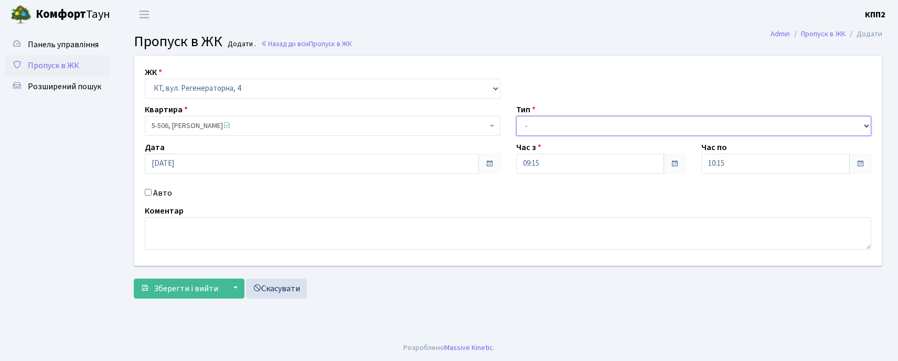
drag, startPoint x: 525, startPoint y: 119, endPoint x: 523, endPoint y: 133, distance: 14.8
click at [525, 120] on select "- Доставка Таксі Гості Сервіс" at bounding box center [694, 126] width 356 height 20
select select "3"
click at [516, 116] on select "- Доставка Таксі Гості Сервіс" at bounding box center [694, 126] width 356 height 20
click at [184, 277] on form "ЖК - КТ, вул. Регенераторна, 4 КТ2, просп. Соборності, 17 КТ3, вул. Березнева, …" at bounding box center [508, 176] width 748 height 243
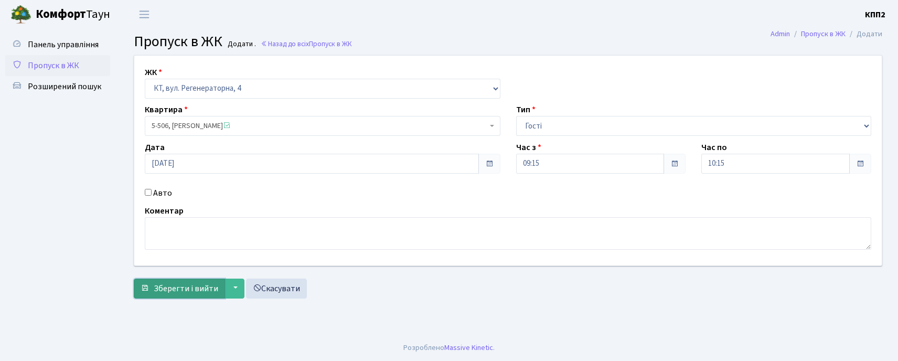
click at [184, 288] on span "Зберегти і вийти" at bounding box center [186, 289] width 65 height 12
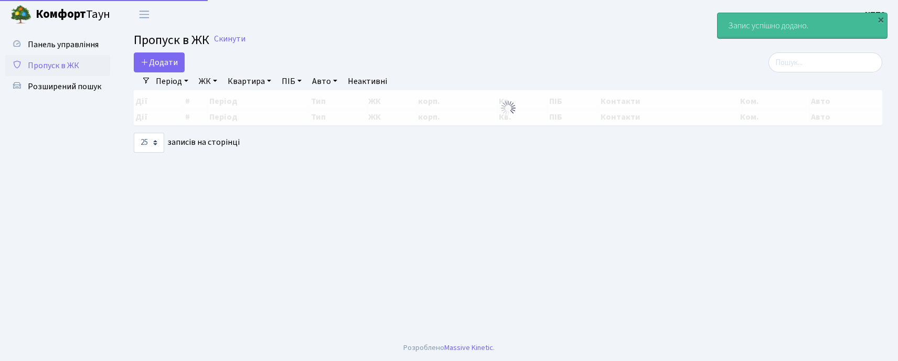
select select "25"
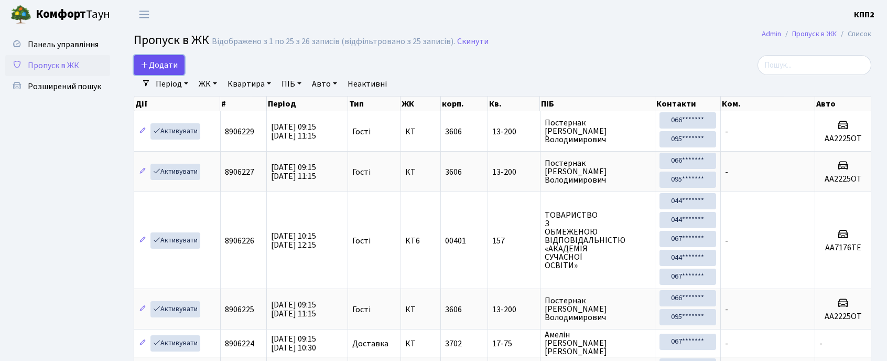
click at [149, 67] on span "Додати" at bounding box center [159, 65] width 37 height 12
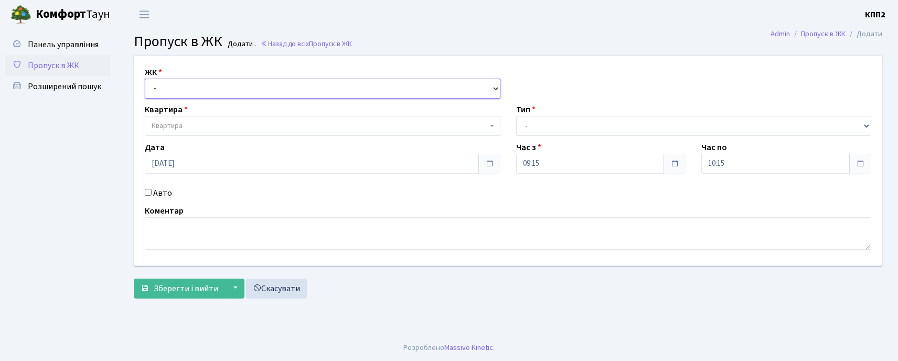
click at [196, 93] on select "- КТ, вул. Регенераторна, 4 КТ2, просп. [STREET_ADDRESS] [STREET_ADDRESS] [PERS…" at bounding box center [323, 89] width 356 height 20
select select "271"
click at [145, 79] on select "- КТ, вул. Регенераторна, 4 КТ2, просп. [STREET_ADDRESS] [STREET_ADDRESS] [PERS…" at bounding box center [323, 89] width 356 height 20
select select
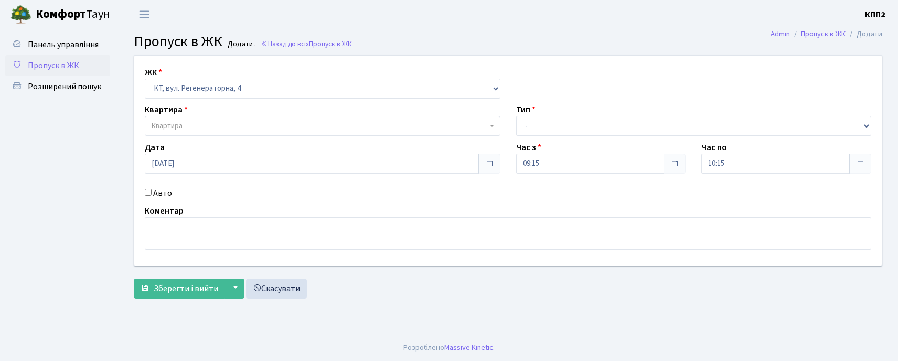
click at [208, 137] on div "ЖК - КТ, вул. Регенераторна, 4 КТ2, просп. [STREET_ADDRESS] [STREET_ADDRESS] [P…" at bounding box center [507, 161] width 763 height 210
click at [217, 122] on span "Квартира" at bounding box center [320, 126] width 336 height 10
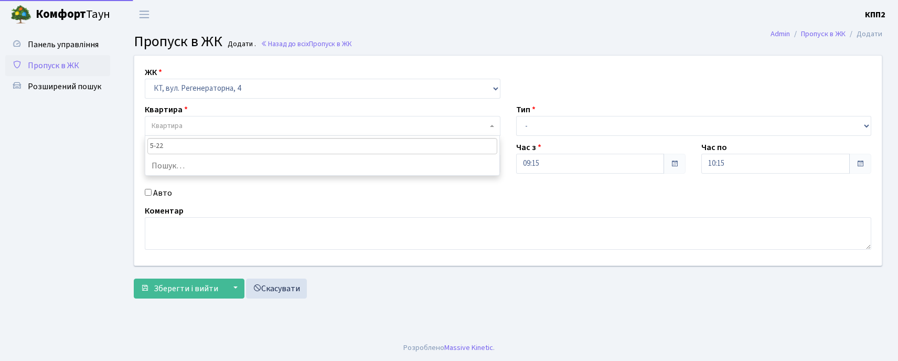
type input "5-222"
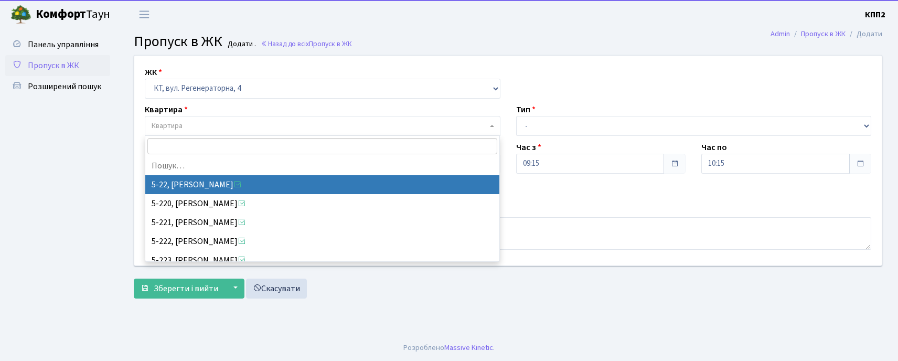
select select "2514"
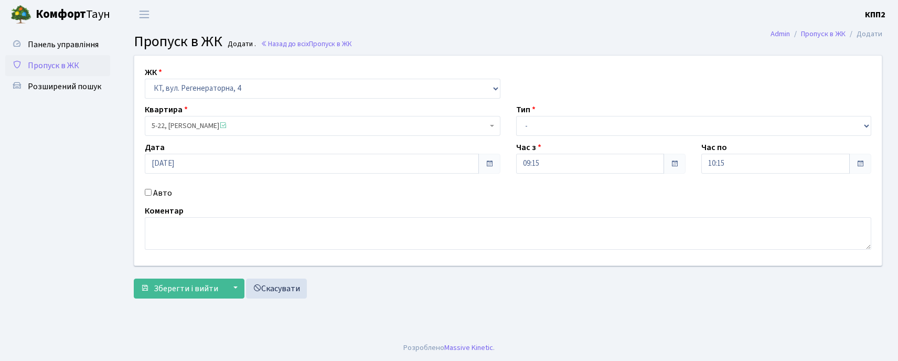
drag, startPoint x: 508, startPoint y: 123, endPoint x: 561, endPoint y: 130, distance: 53.5
click at [518, 126] on div "Тип - Доставка Таксі Гості Сервіс" at bounding box center [693, 119] width 371 height 33
click at [562, 130] on select "- Доставка Таксі Гості Сервіс" at bounding box center [694, 126] width 356 height 20
select select "3"
click at [516, 116] on select "- Доставка Таксі Гості Сервіс" at bounding box center [694, 126] width 356 height 20
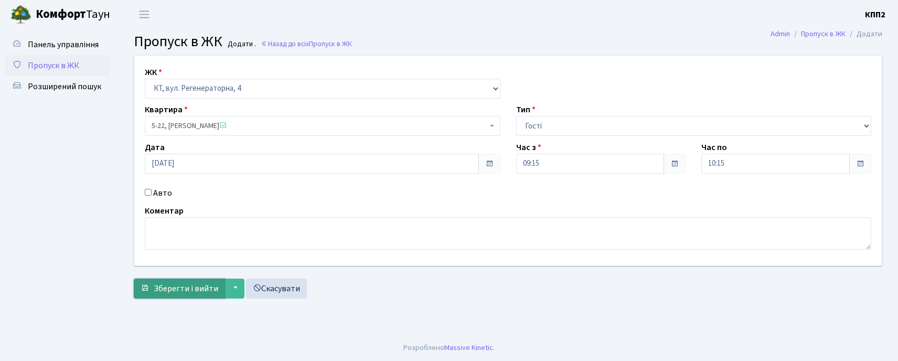
click at [181, 283] on span "Зберегти і вийти" at bounding box center [186, 289] width 65 height 12
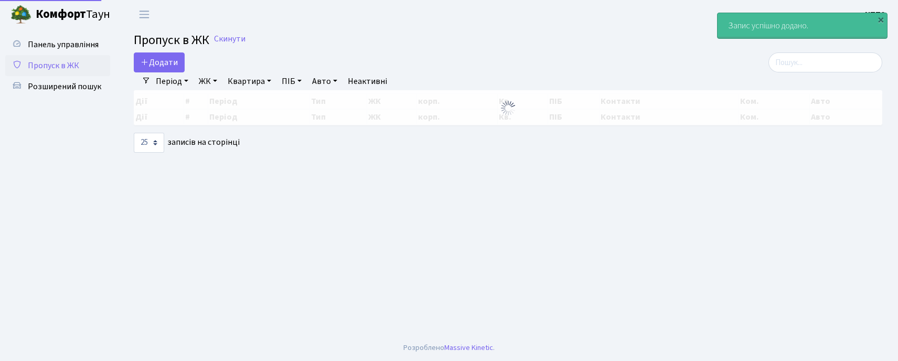
select select "25"
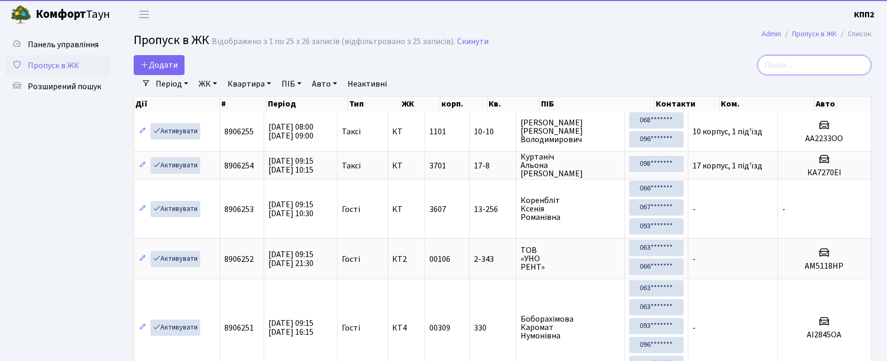
click at [789, 59] on input "search" at bounding box center [815, 65] width 114 height 20
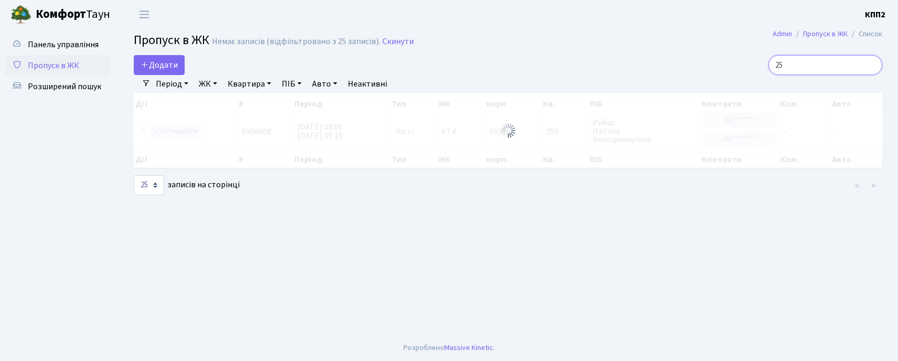
type input "2"
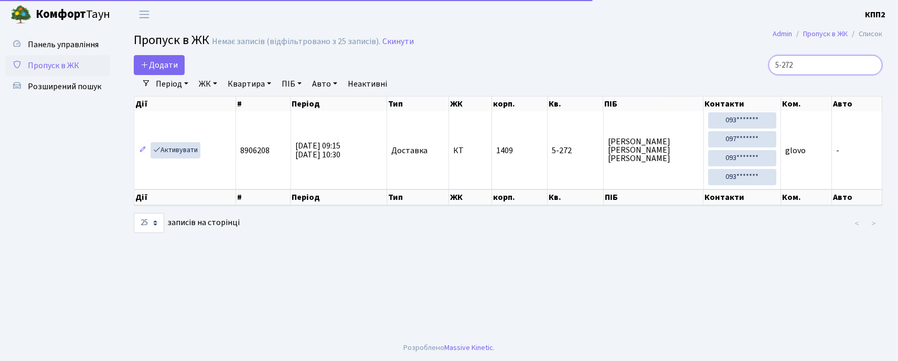
click at [807, 69] on input "5-272" at bounding box center [825, 65] width 114 height 20
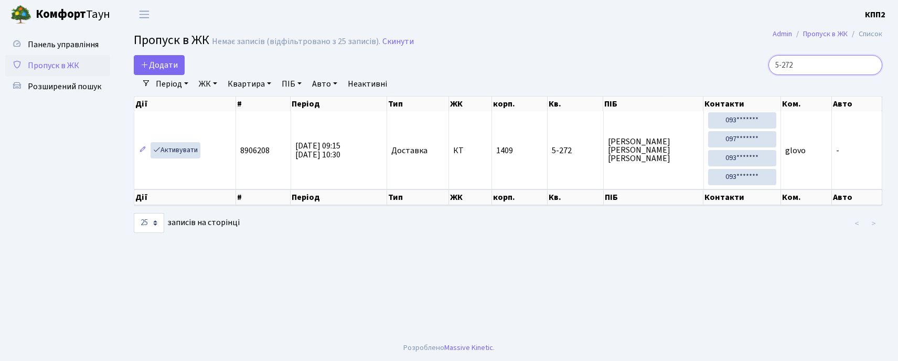
click at [807, 69] on input "5-272" at bounding box center [825, 65] width 114 height 20
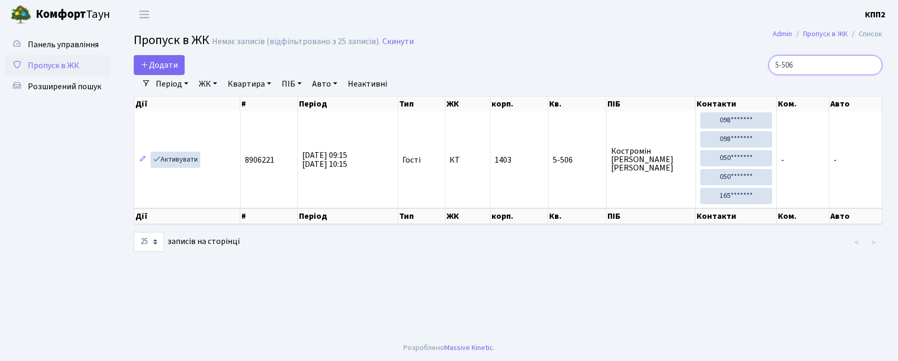
click at [821, 57] on input "5-506" at bounding box center [825, 65] width 114 height 20
click at [820, 57] on input "5-506" at bounding box center [825, 65] width 114 height 20
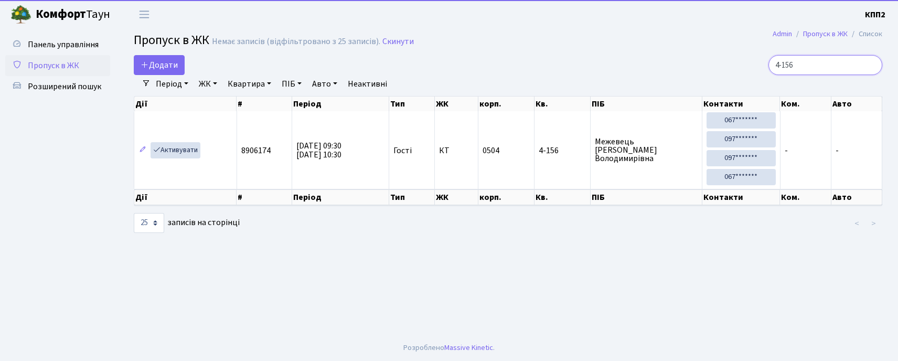
click at [833, 70] on input "4-156" at bounding box center [825, 65] width 114 height 20
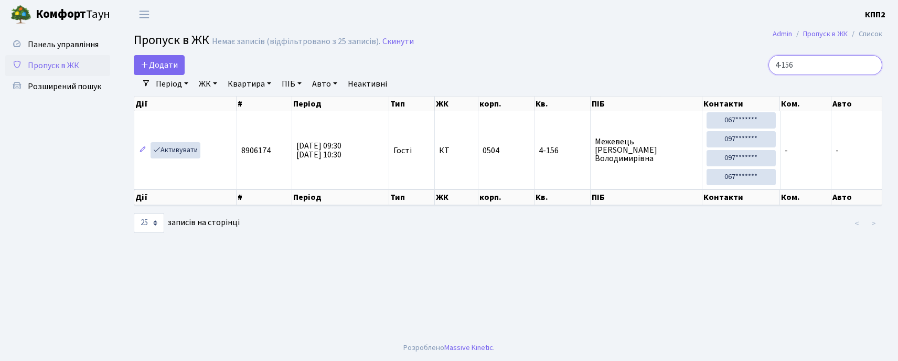
click at [833, 70] on input "4-156" at bounding box center [825, 65] width 114 height 20
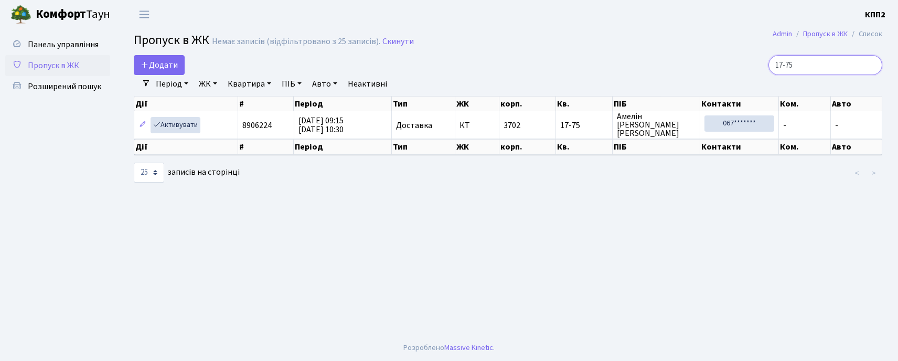
click at [820, 70] on input "17-75" at bounding box center [825, 65] width 114 height 20
type input "16-21"
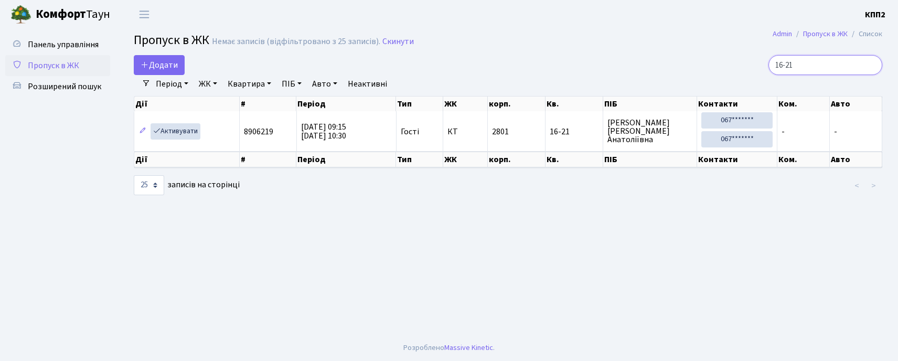
click at [819, 68] on input "16-21" at bounding box center [825, 65] width 114 height 20
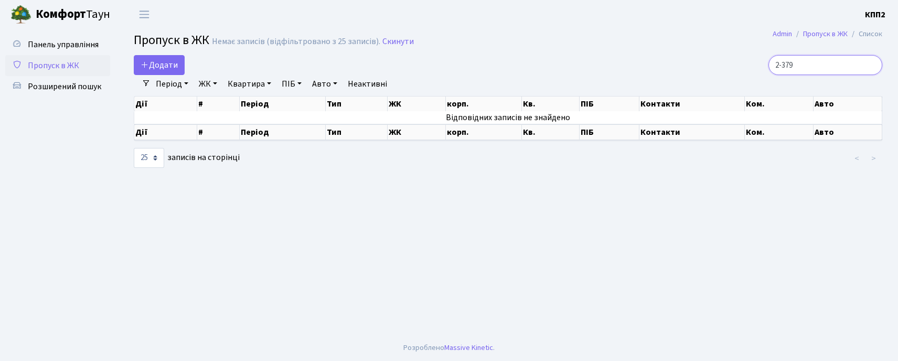
type input "2-379"
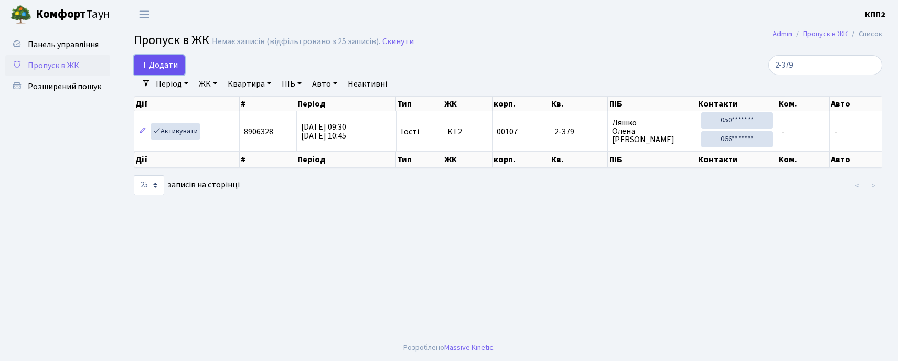
click at [176, 59] on span "Додати" at bounding box center [159, 65] width 37 height 12
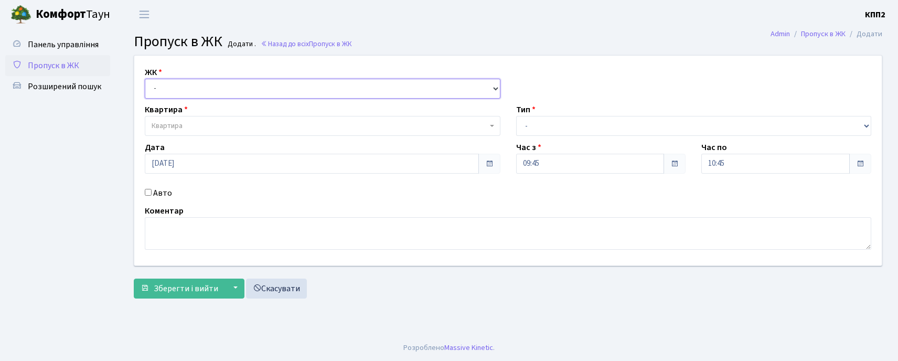
click at [193, 98] on select "- КТ, вул. Регенераторна, 4 КТ2, просп. [STREET_ADDRESS] [STREET_ADDRESS] [PERS…" at bounding box center [323, 89] width 356 height 20
select select "271"
click at [145, 79] on select "- КТ, вул. Регенераторна, 4 КТ2, просп. [STREET_ADDRESS] [STREET_ADDRESS] [PERS…" at bounding box center [323, 89] width 356 height 20
select select
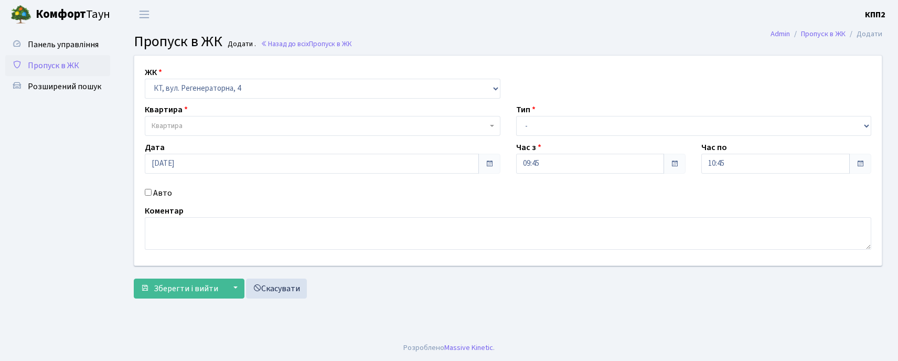
click at [202, 131] on span "Квартира" at bounding box center [320, 126] width 336 height 10
type input "5-106"
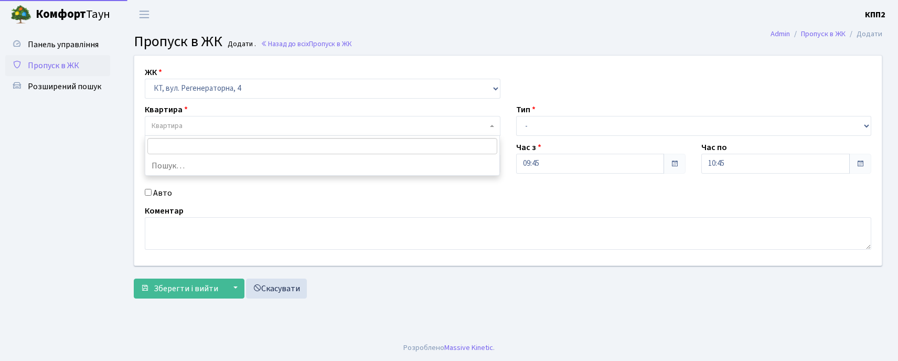
select select "2428"
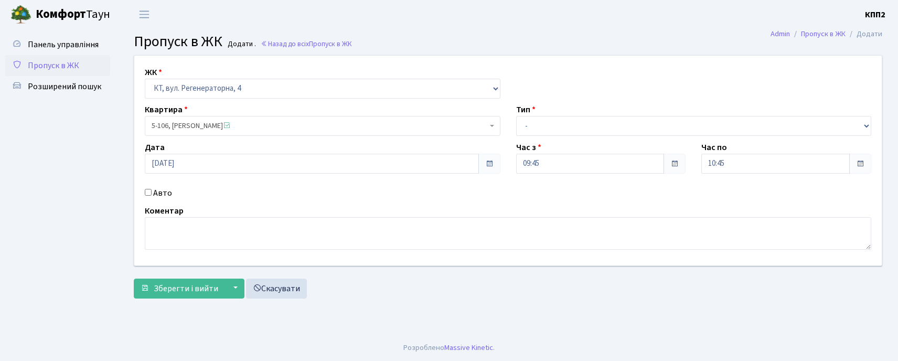
click at [167, 190] on label "Авто" at bounding box center [162, 193] width 19 height 13
click at [152, 190] on input "Авто" at bounding box center [148, 192] width 7 height 7
checkbox input "true"
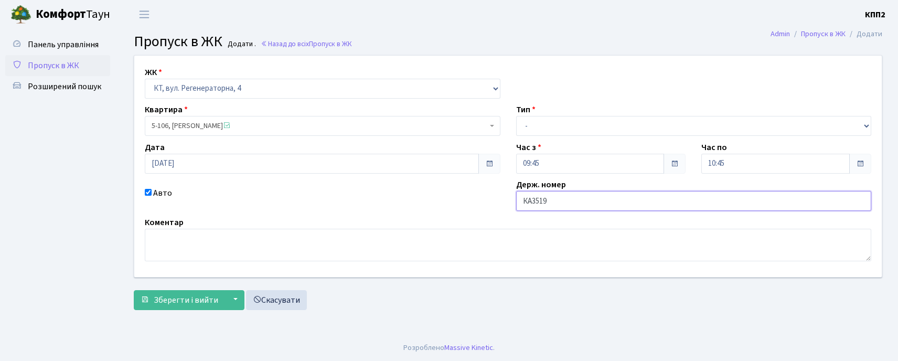
type input "КА3519МВ"
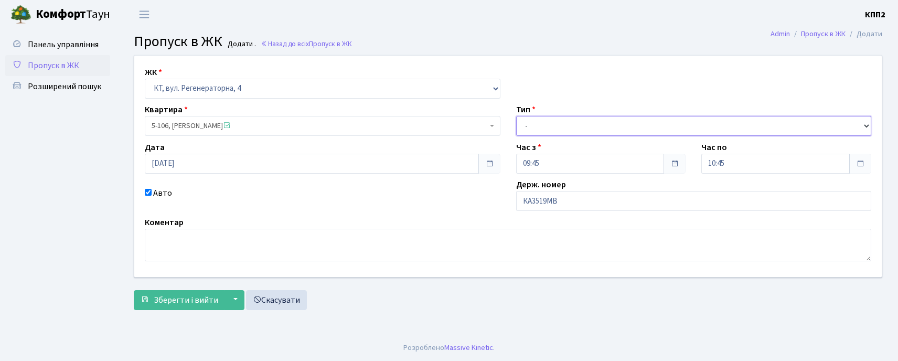
click at [555, 133] on select "- Доставка Таксі Гості Сервіс" at bounding box center [694, 126] width 356 height 20
select select "3"
click at [516, 116] on select "- Доставка Таксі Гості Сервіс" at bounding box center [694, 126] width 356 height 20
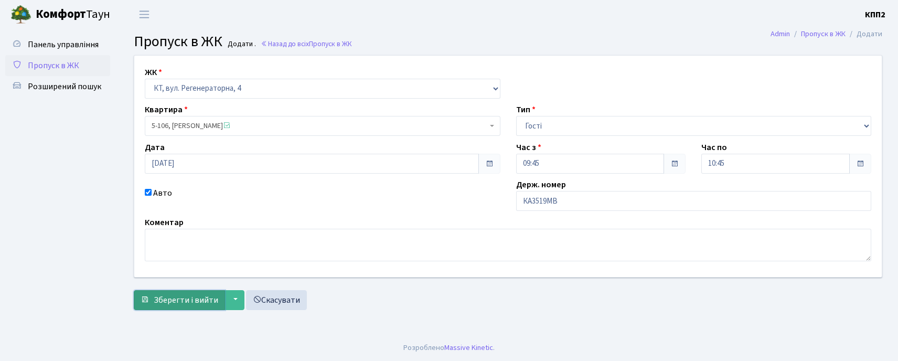
click at [178, 300] on span "Зберегти і вийти" at bounding box center [186, 300] width 65 height 12
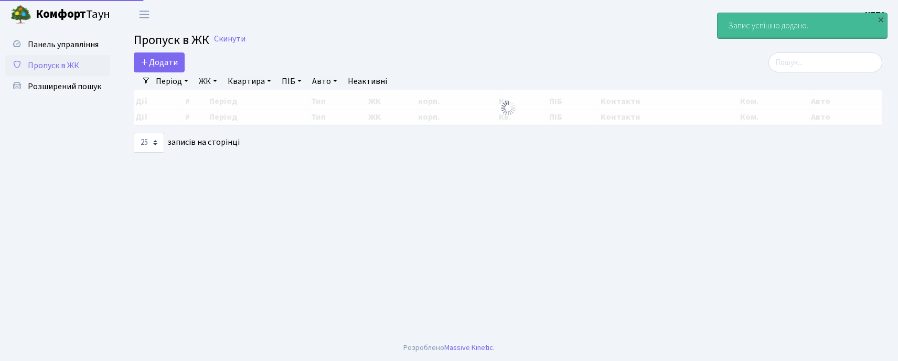
select select "25"
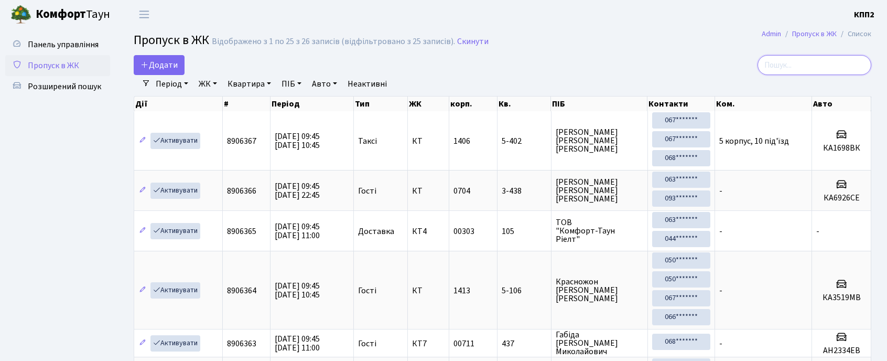
click at [836, 70] on input "search" at bounding box center [815, 65] width 114 height 20
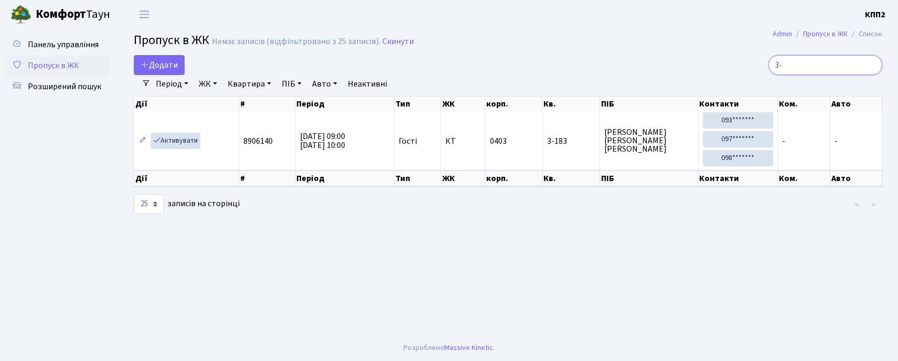
type input "3"
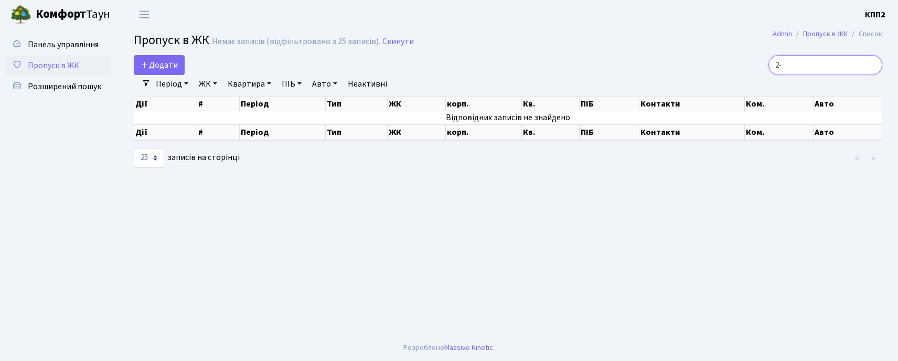
type input "2"
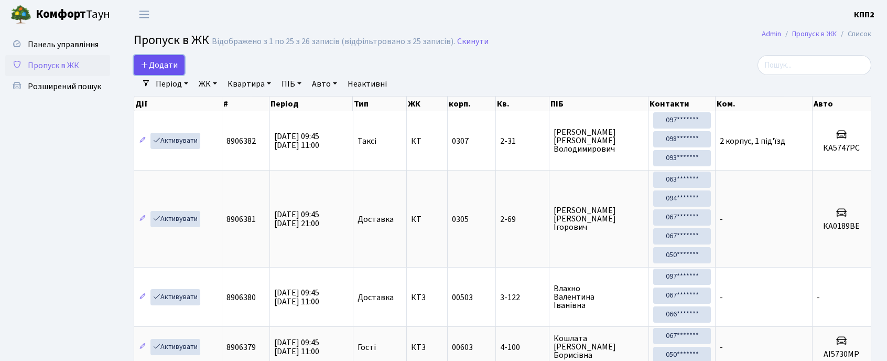
click at [158, 63] on span "Додати" at bounding box center [159, 65] width 37 height 12
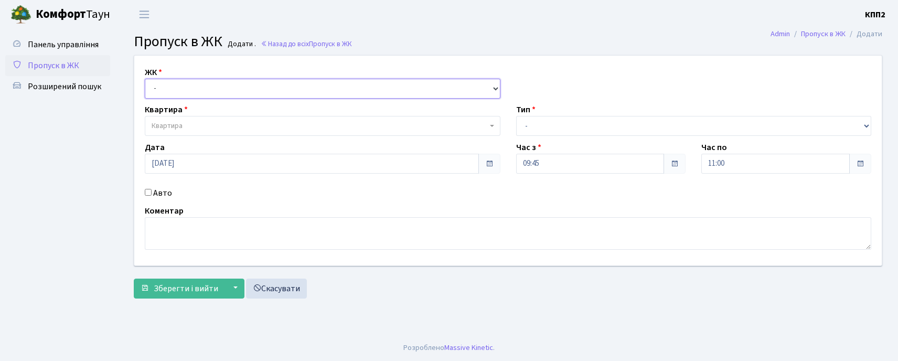
click at [175, 88] on select "- КТ, вул. Регенераторна, 4 КТ2, просп. Соборності, 17 КТ3, вул. Березнева, 16 …" at bounding box center [323, 89] width 356 height 20
select select "271"
click at [145, 79] on select "- КТ, вул. Регенераторна, 4 КТ2, просп. Соборності, 17 КТ3, вул. Березнева, 16 …" at bounding box center [323, 89] width 356 height 20
select select
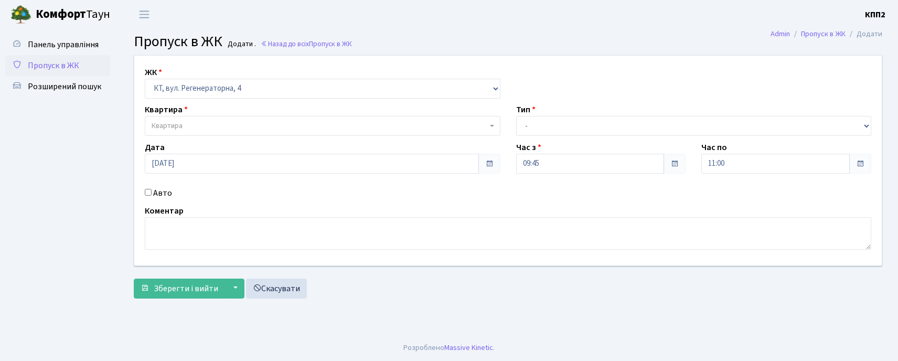
click at [164, 199] on label "Авто" at bounding box center [162, 193] width 19 height 13
click at [152, 196] on input "Авто" at bounding box center [148, 192] width 7 height 7
checkbox input "true"
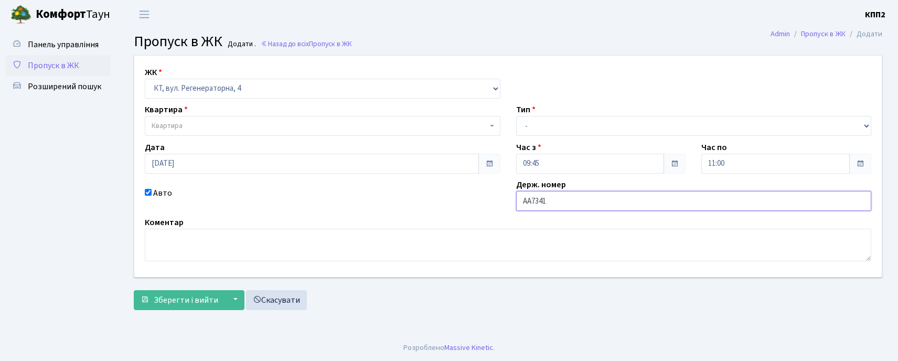
type input "АА7341РА"
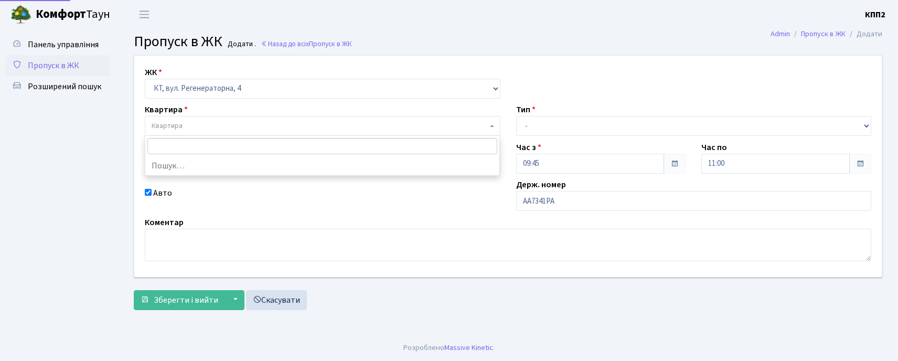
drag, startPoint x: 290, startPoint y: 125, endPoint x: 280, endPoint y: 125, distance: 10.5
click at [290, 126] on span "Квартира" at bounding box center [320, 126] width 336 height 10
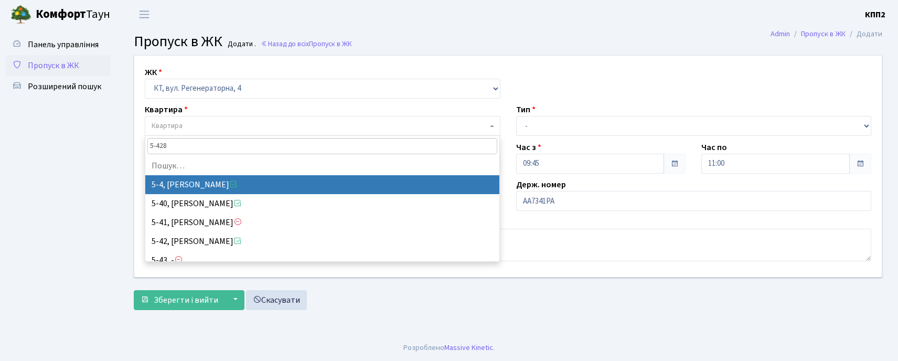
type input "5-428"
select select "2496"
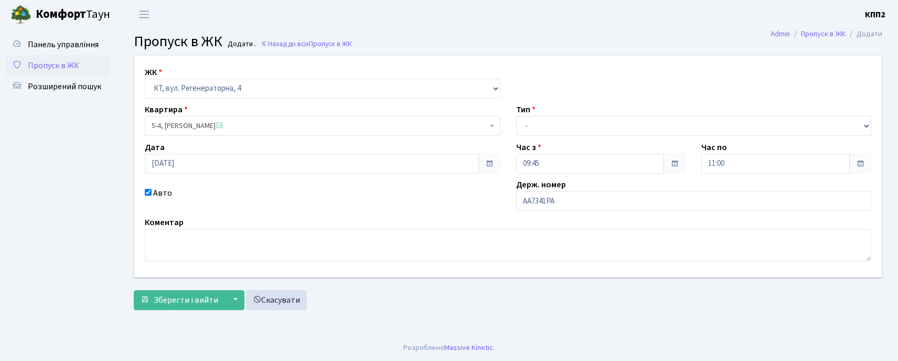
click at [338, 137] on div "ЖК - КТ, вул. Регенераторна, 4 КТ2, просп. Соборності, 17 КТ3, вул. Березнева, …" at bounding box center [507, 166] width 763 height 221
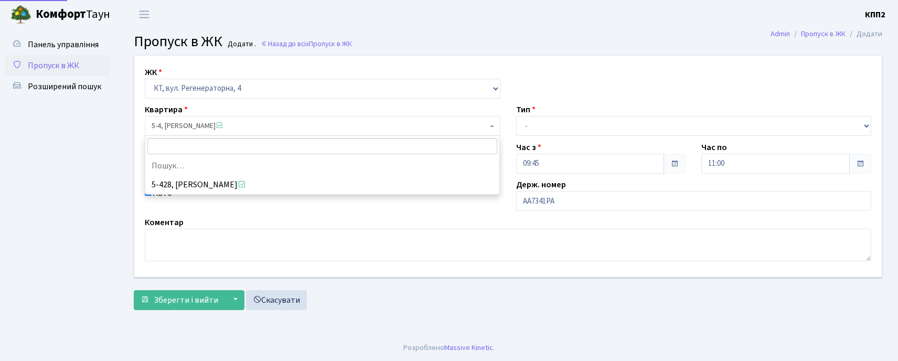
click at [339, 123] on span "5-4, Дерев'янко Марина Володимирівна" at bounding box center [320, 126] width 336 height 10
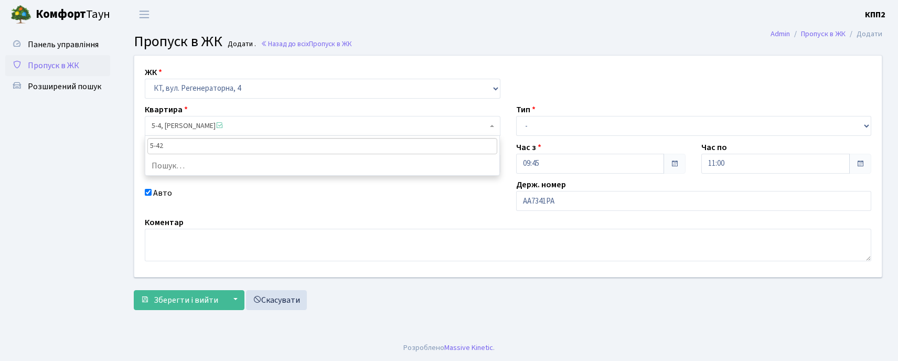
type input "5-428"
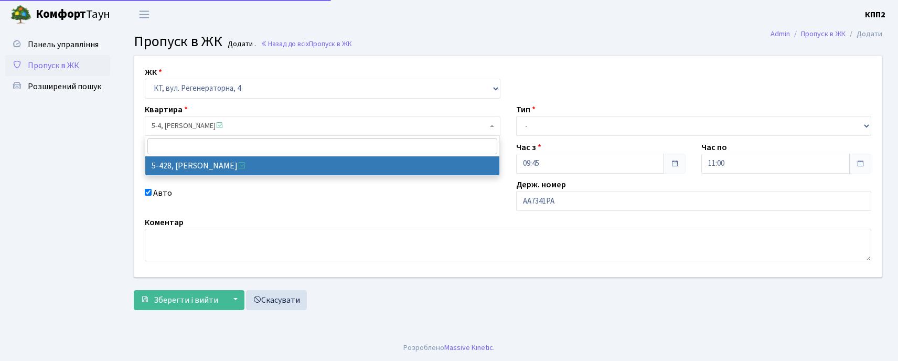
select select "2117"
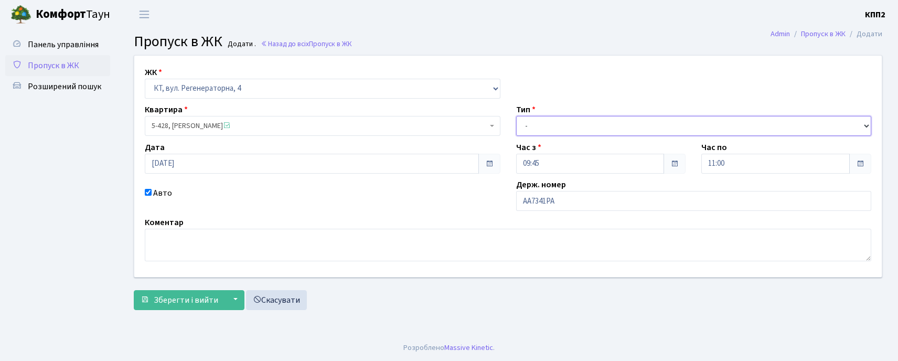
drag, startPoint x: 567, startPoint y: 126, endPoint x: 567, endPoint y: 133, distance: 6.8
click at [567, 126] on select "- Доставка Таксі Гості Сервіс" at bounding box center [694, 126] width 356 height 20
select select "3"
click at [516, 116] on select "- Доставка Таксі Гості Сервіс" at bounding box center [694, 126] width 356 height 20
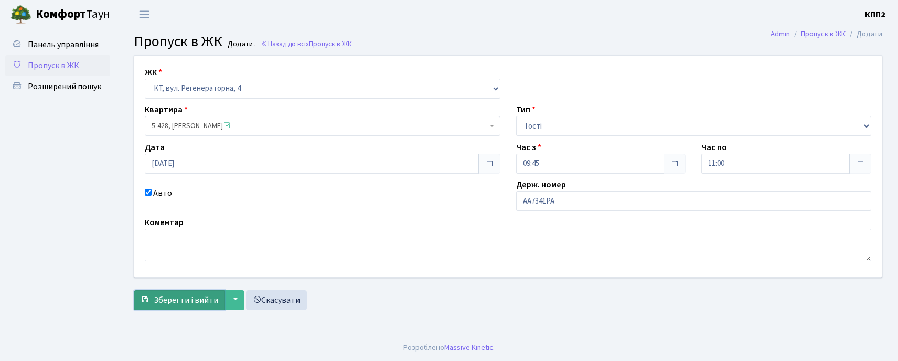
click at [183, 306] on button "Зберегти і вийти" at bounding box center [179, 300] width 91 height 20
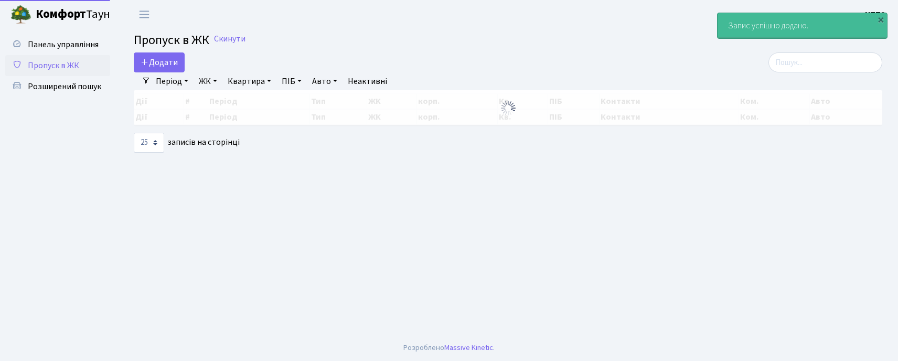
select select "25"
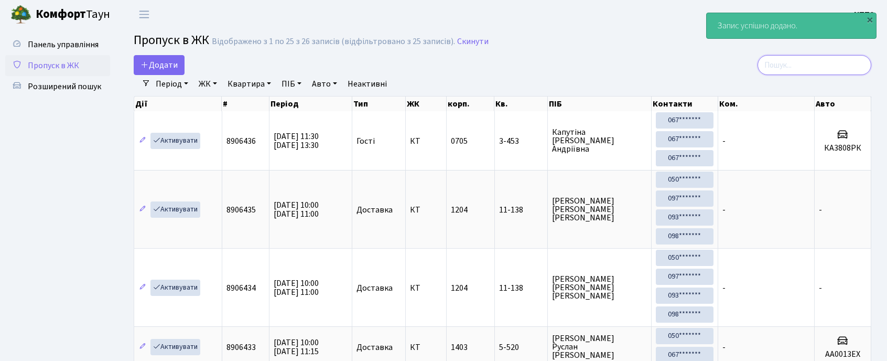
click at [812, 59] on input "search" at bounding box center [815, 65] width 114 height 20
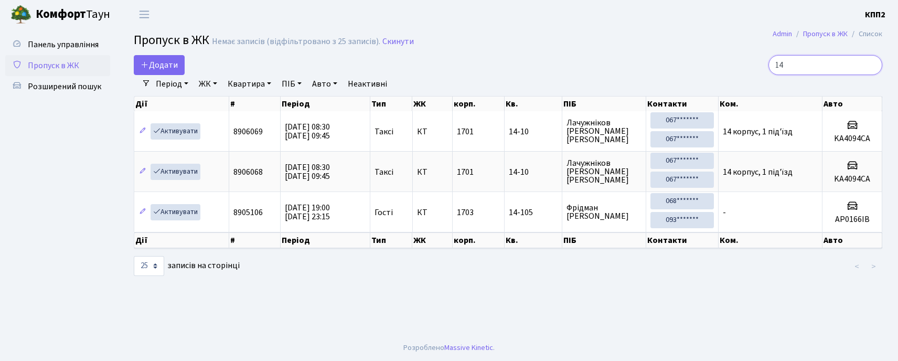
type input "1"
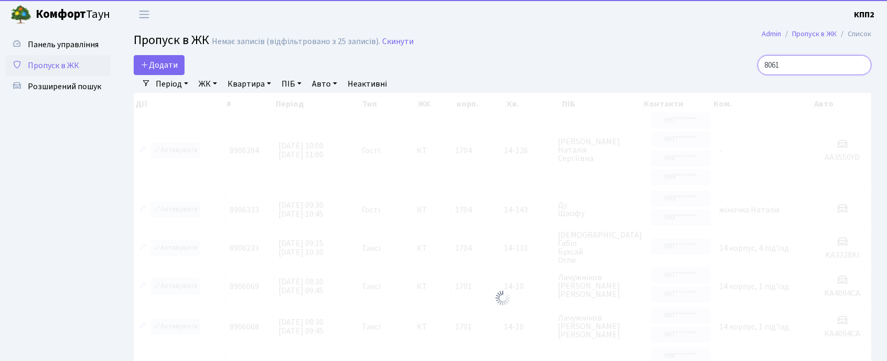
type input "8061"
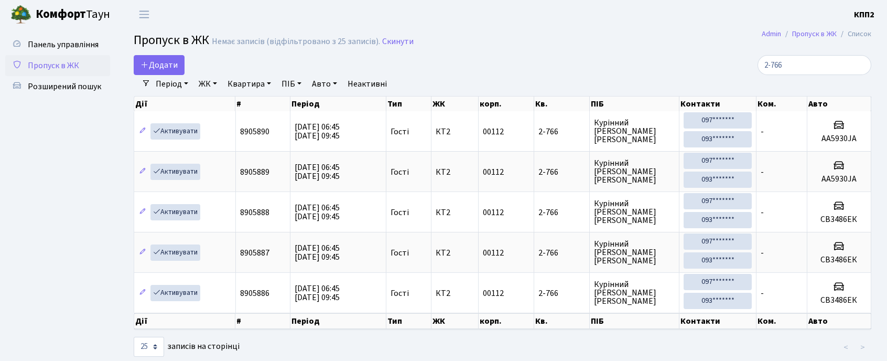
select select "25"
click at [791, 70] on input "2-766" at bounding box center [815, 65] width 114 height 20
click at [794, 70] on input "2-766" at bounding box center [815, 65] width 114 height 20
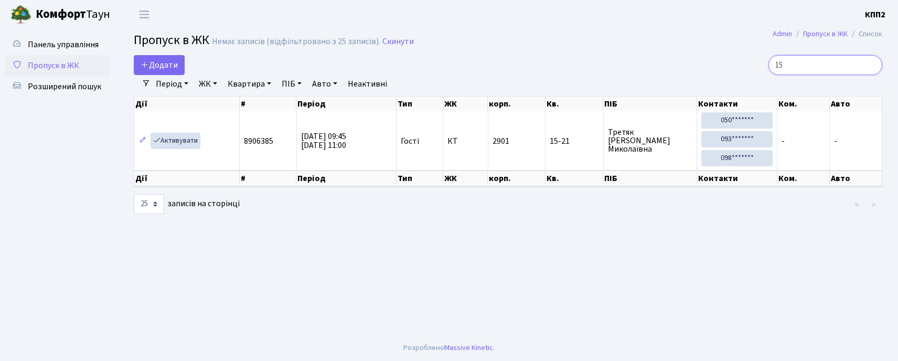
type input "1"
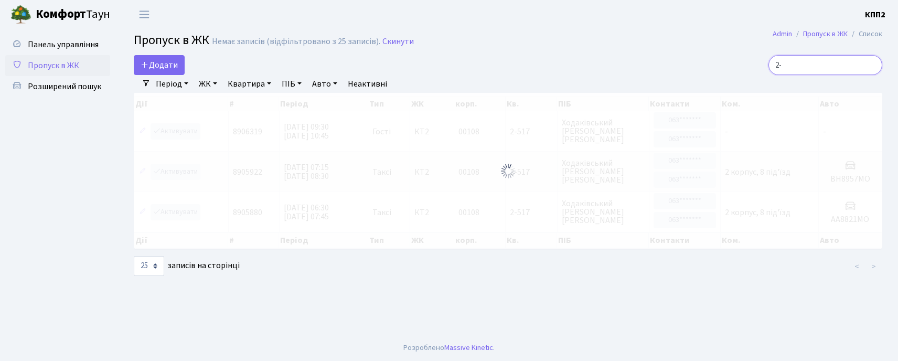
type input "2"
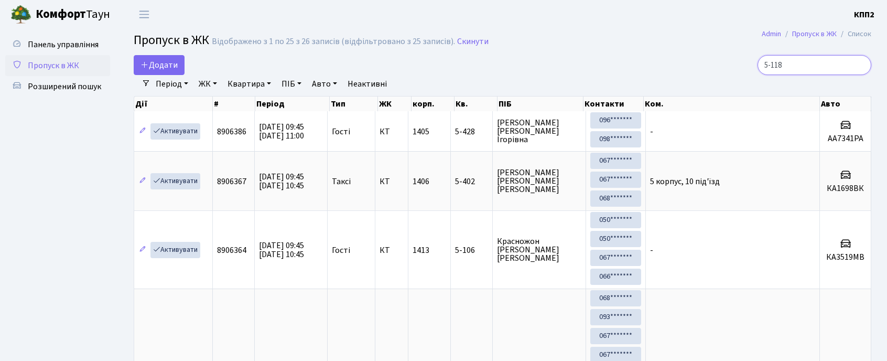
type input "5-118"
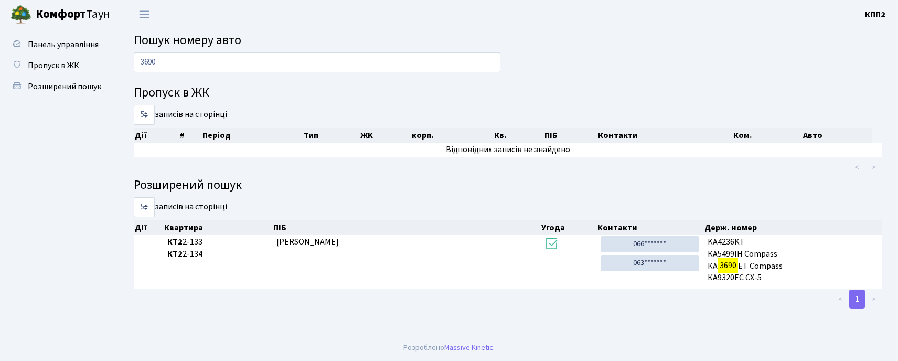
click at [195, 61] on input "3690" at bounding box center [317, 62] width 367 height 20
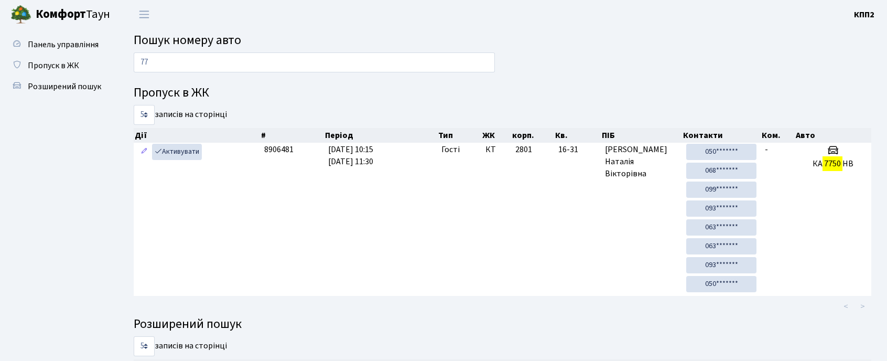
type input "7"
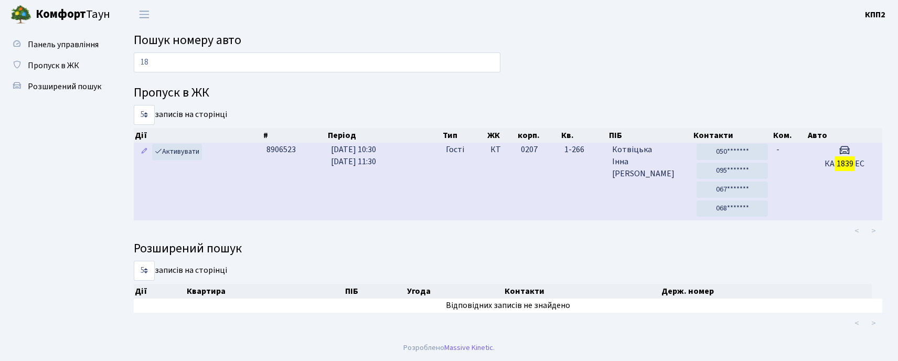
type input "1"
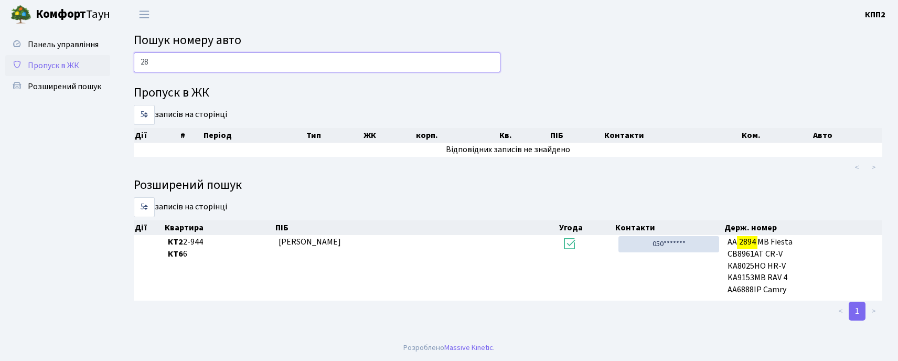
type input "2"
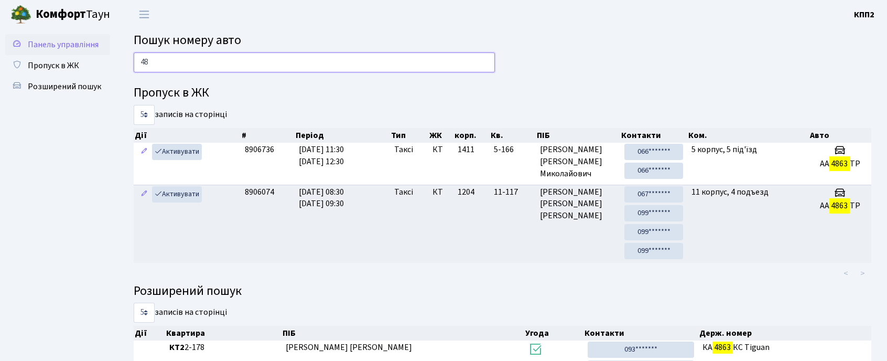
type input "4"
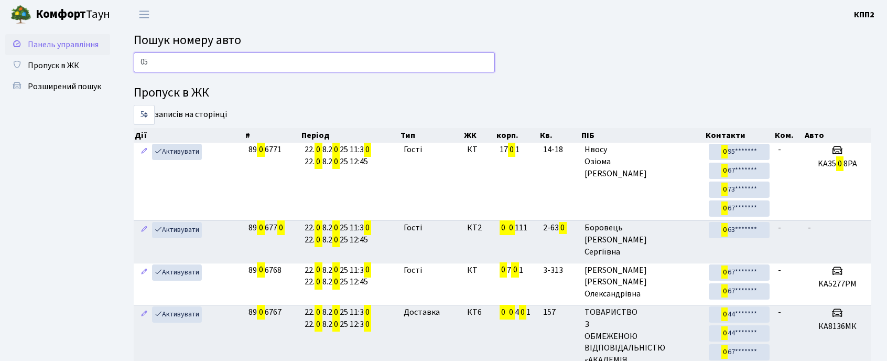
type input "0"
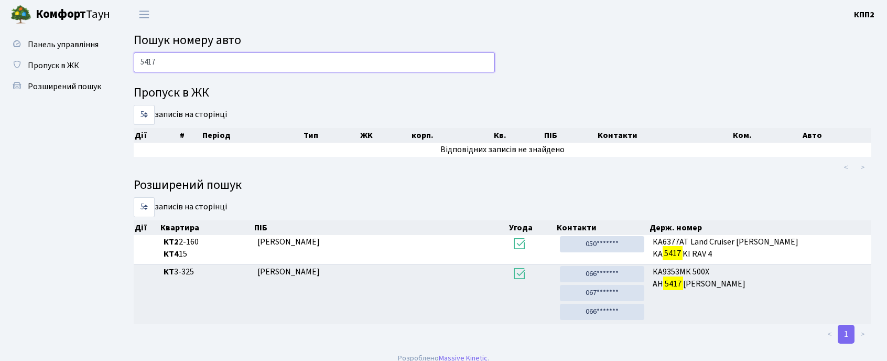
click at [210, 69] on input "5417" at bounding box center [314, 62] width 361 height 20
type input "5"
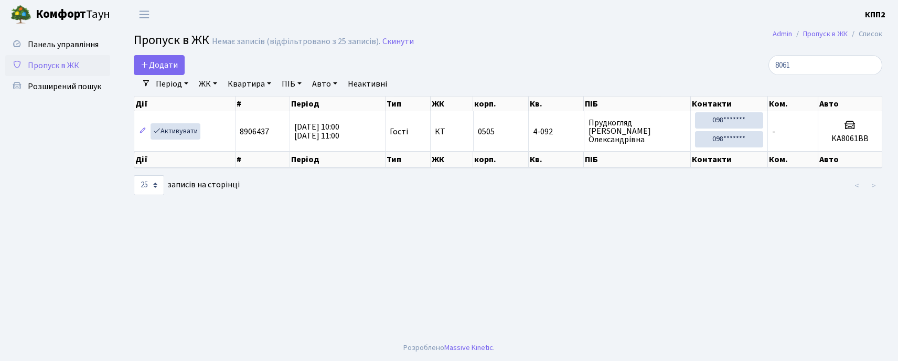
select select "25"
click at [841, 67] on input "8061" at bounding box center [825, 65] width 114 height 20
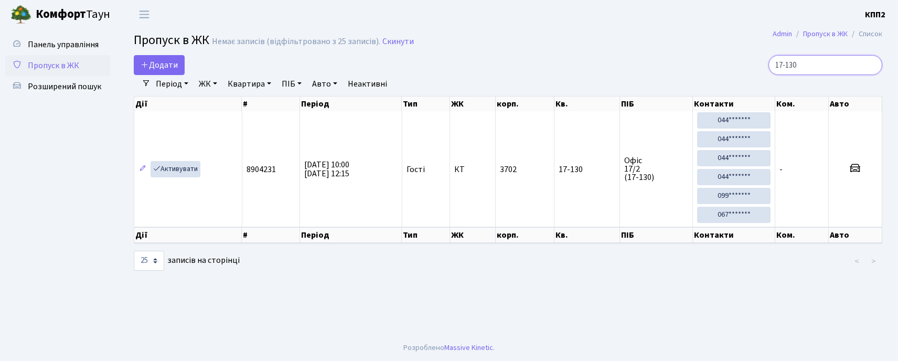
click at [827, 63] on input "17-130" at bounding box center [825, 65] width 114 height 20
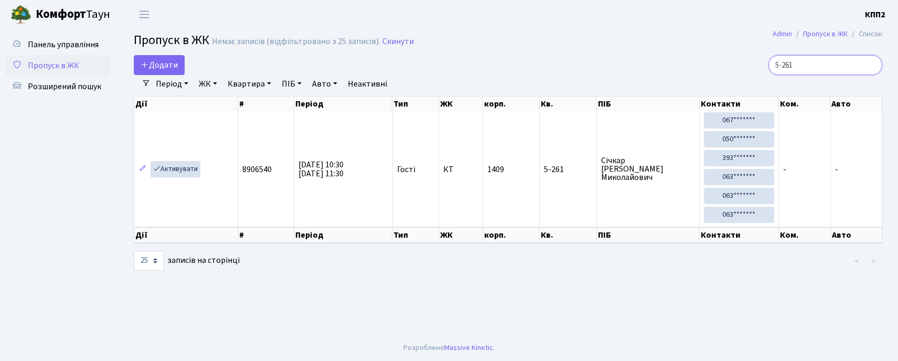
drag, startPoint x: 820, startPoint y: 63, endPoint x: 815, endPoint y: 63, distance: 5.3
click at [819, 63] on input "5-261" at bounding box center [825, 65] width 114 height 20
type input "5"
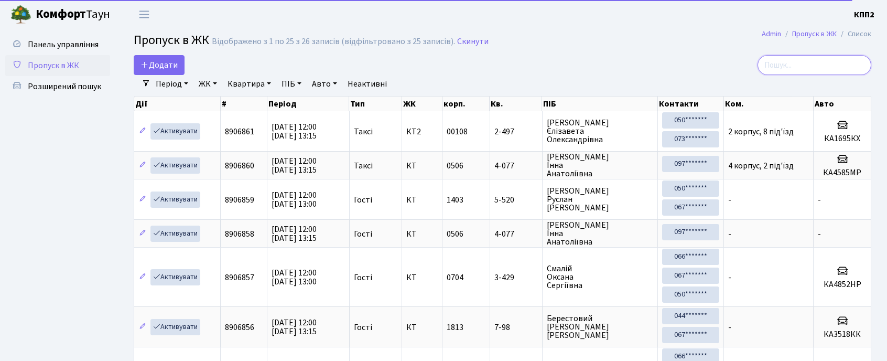
click at [837, 66] on input "search" at bounding box center [815, 65] width 114 height 20
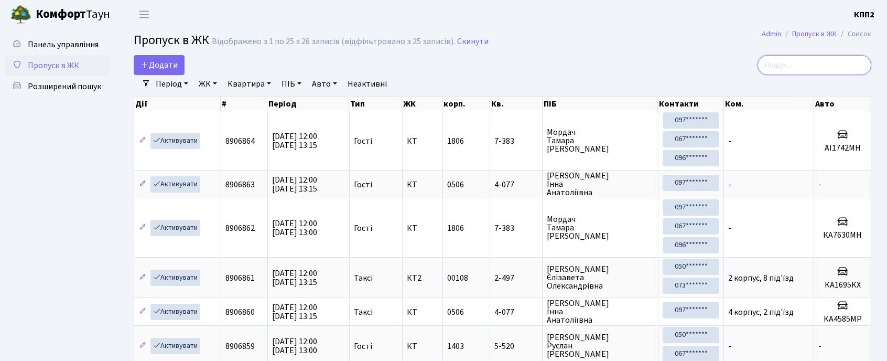
click at [793, 63] on input "search" at bounding box center [815, 65] width 114 height 20
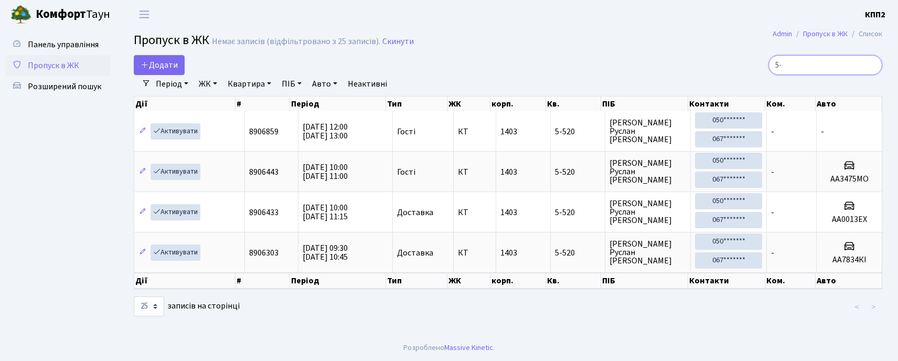
type input "5"
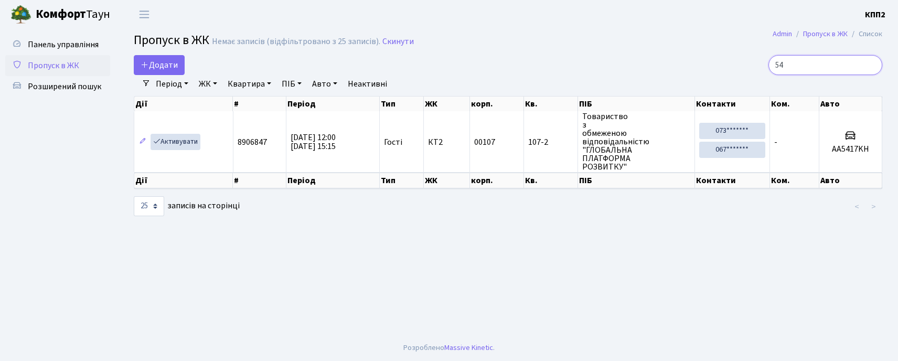
type input "5"
